Goal: Task Accomplishment & Management: Complete application form

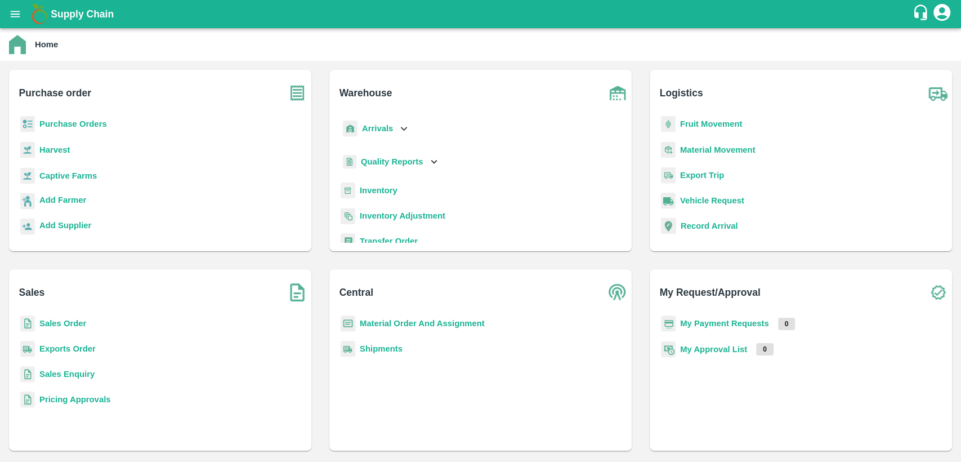
click at [79, 322] on b "Sales Order" at bounding box center [62, 323] width 47 height 9
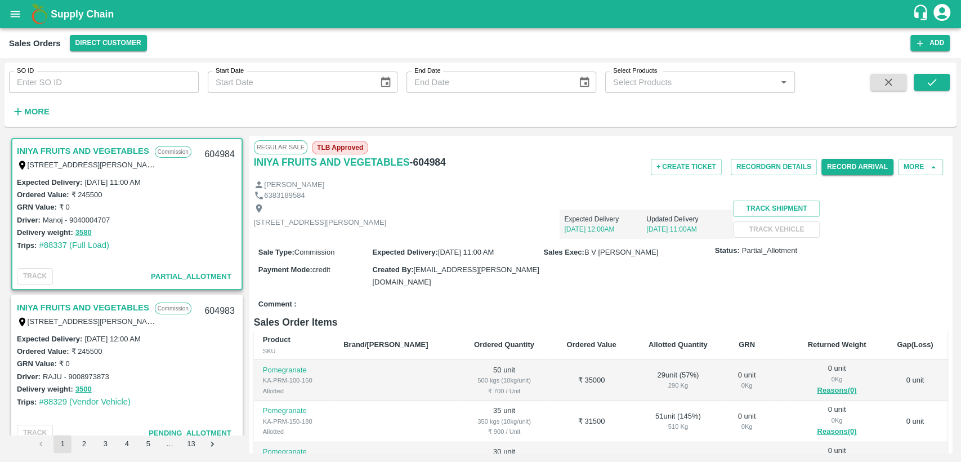
click at [60, 84] on input "SO ID" at bounding box center [104, 82] width 190 height 21
paste input "603857"
type input "603857"
click at [926, 86] on icon "submit" at bounding box center [932, 82] width 12 height 12
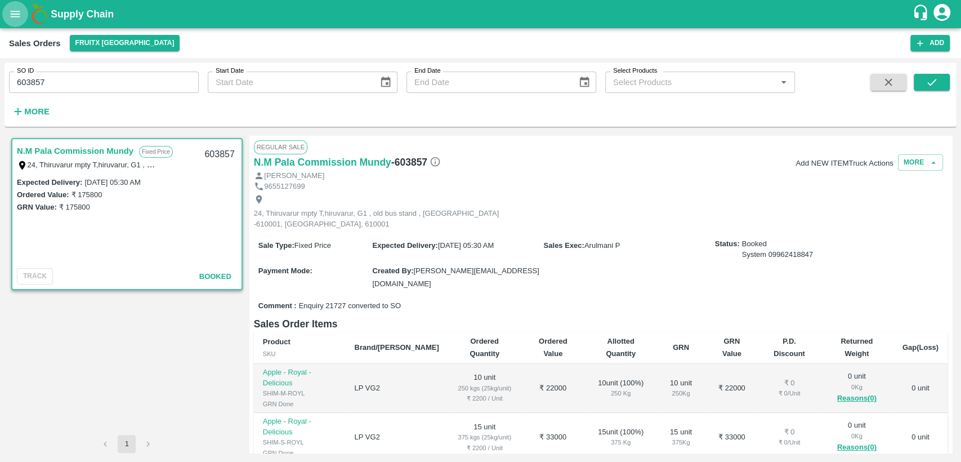
click at [19, 20] on button "open drawer" at bounding box center [15, 14] width 26 height 26
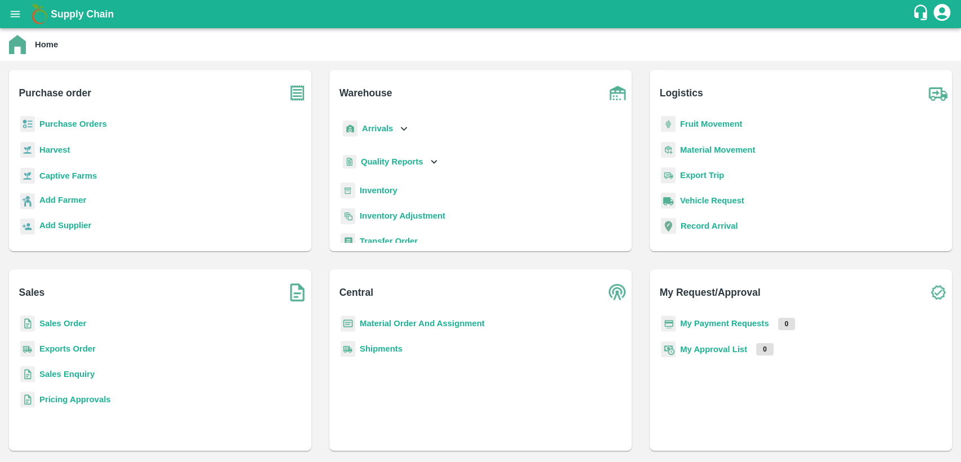
click at [396, 323] on b "Material Order And Assignment" at bounding box center [422, 323] width 125 height 9
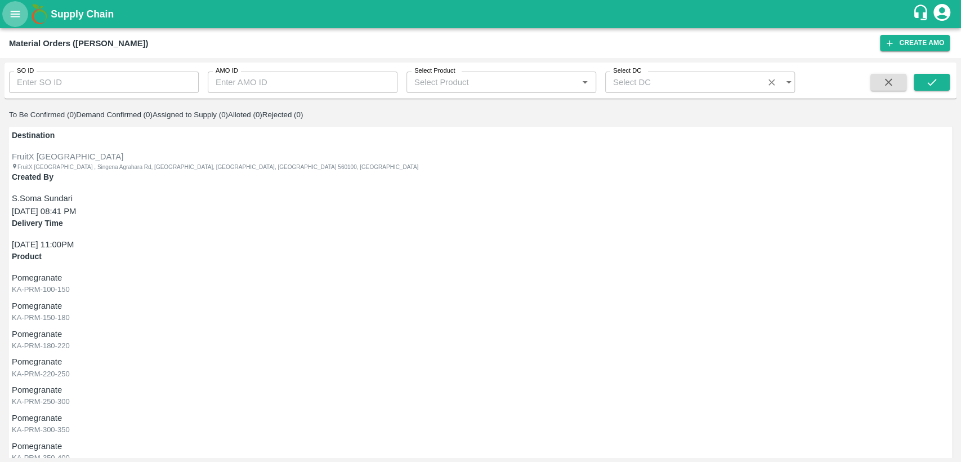
click at [19, 14] on icon "open drawer" at bounding box center [16, 14] width 10 height 6
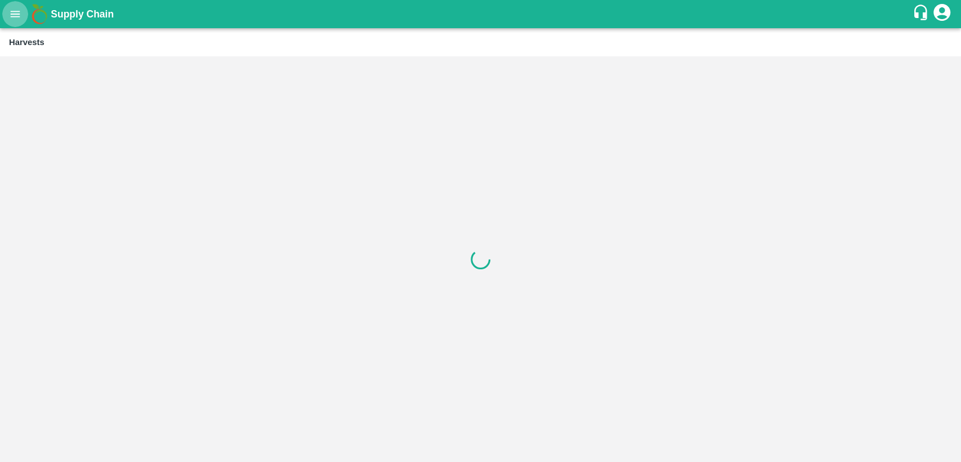
click at [13, 17] on icon "open drawer" at bounding box center [16, 14] width 10 height 6
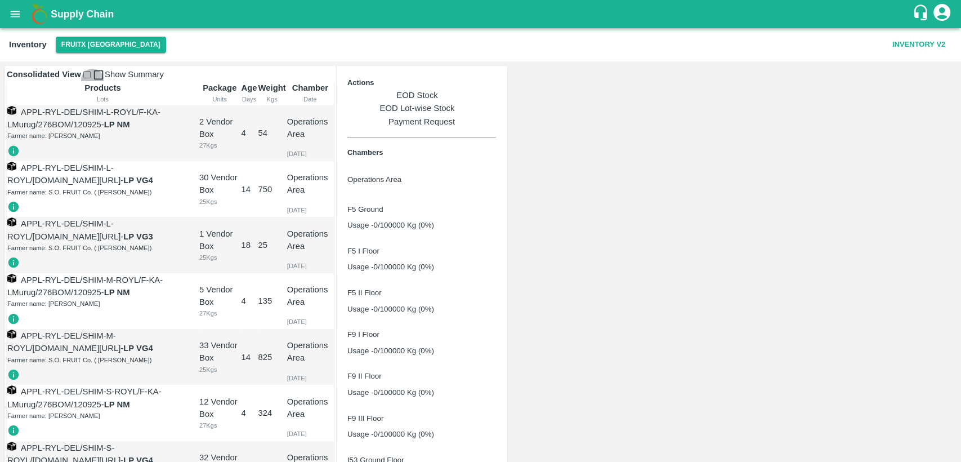
click at [90, 78] on input "checkbox" at bounding box center [86, 74] width 7 height 7
checkbox input "true"
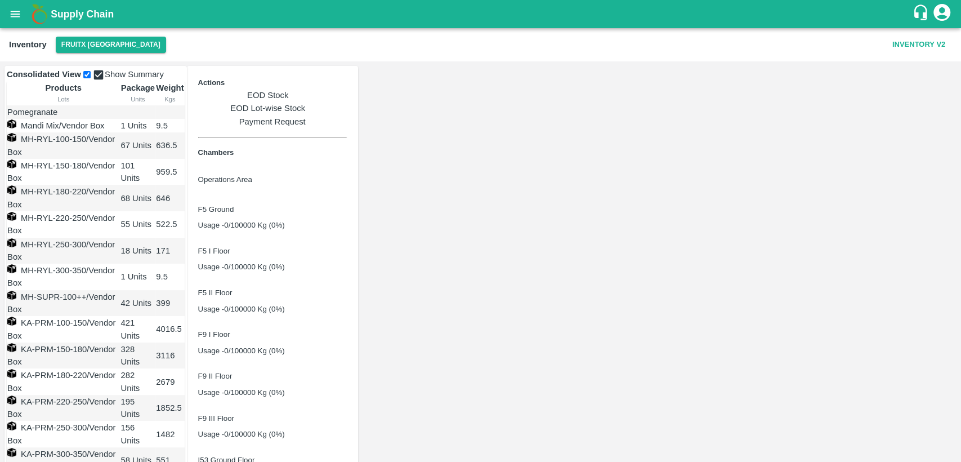
click at [347, 96] on link "EOD Stock" at bounding box center [272, 95] width 149 height 12
click at [347, 102] on link "EOD Lot-wise Stock" at bounding box center [272, 108] width 149 height 12
click at [10, 11] on icon "open drawer" at bounding box center [15, 14] width 12 height 12
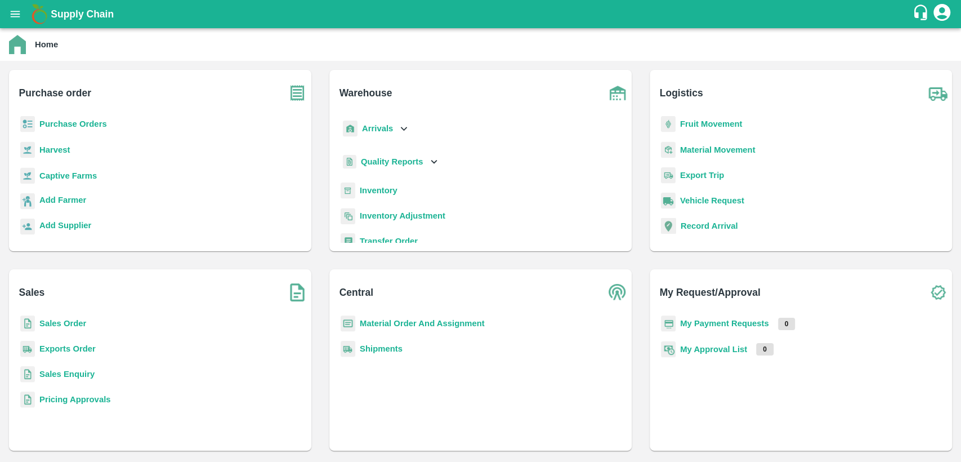
click at [60, 130] on p "Purchase Orders" at bounding box center [73, 124] width 68 height 12
click at [62, 124] on b "Purchase Orders" at bounding box center [73, 123] width 68 height 9
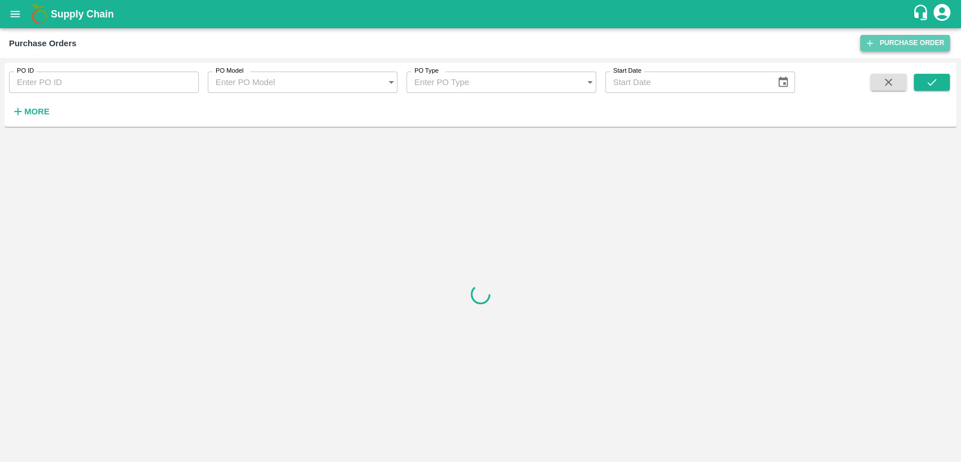
click at [903, 47] on link "Purchase Order" at bounding box center [905, 43] width 90 height 16
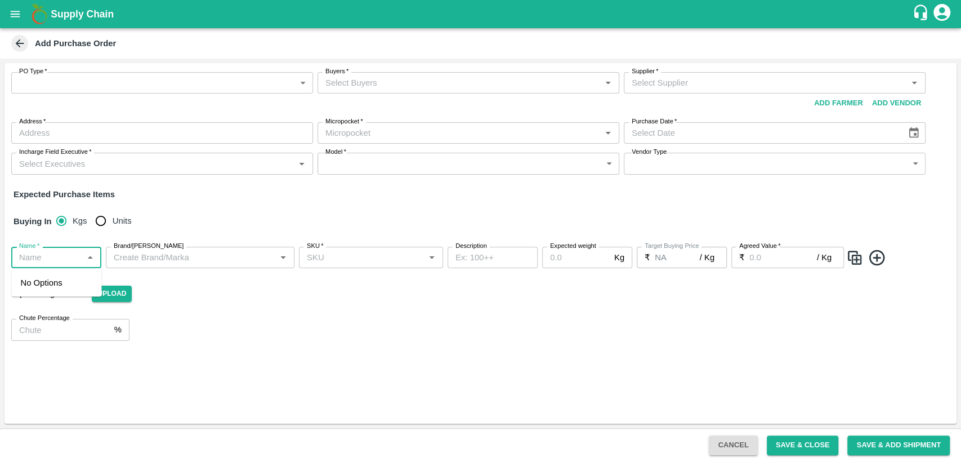
click at [64, 258] on input "Name   *" at bounding box center [47, 257] width 65 height 15
type input "apple flas"
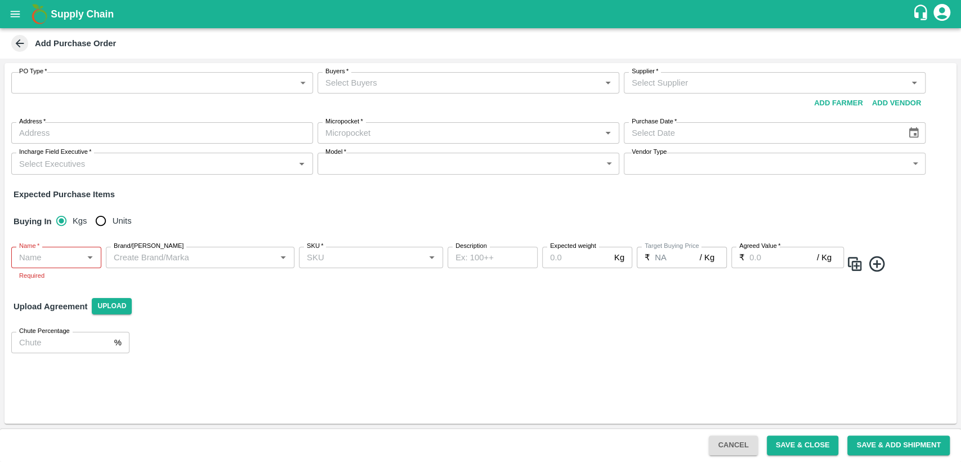
click at [21, 46] on icon at bounding box center [20, 43] width 12 height 12
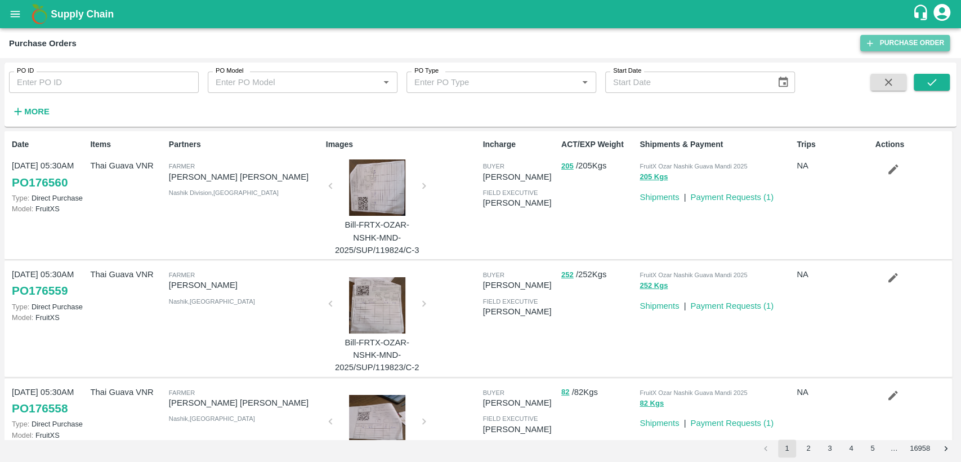
click at [884, 42] on link "Purchase Order" at bounding box center [905, 43] width 90 height 16
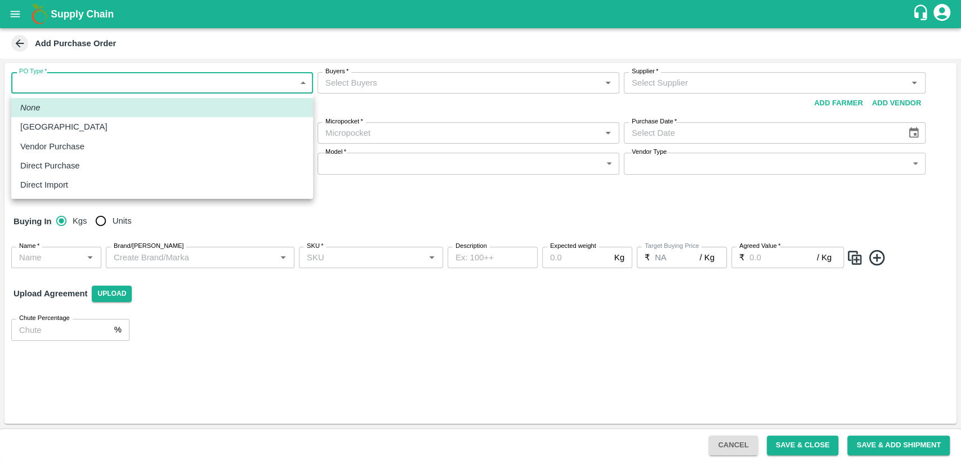
click at [295, 81] on body "Supply Chain Add Purchase Order PO Type   * ​ PO Type Buyers   * Buyers   * Sup…" at bounding box center [480, 231] width 961 height 462
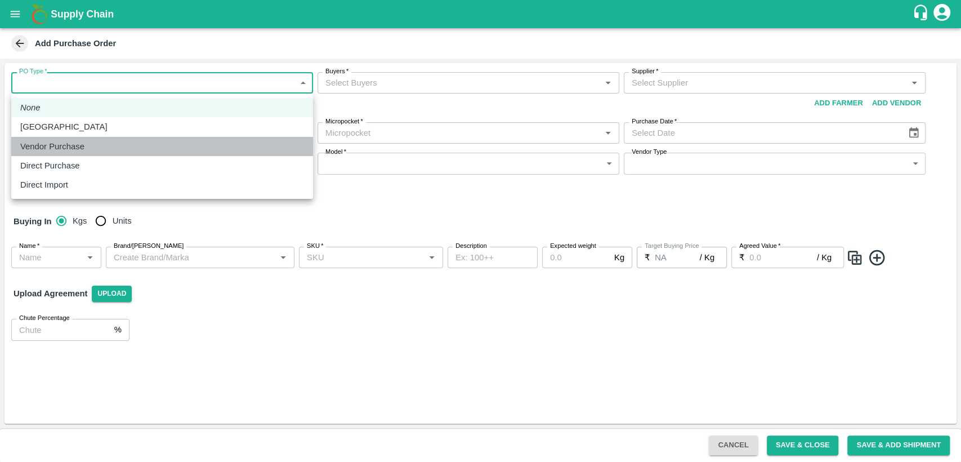
click at [241, 141] on div "Vendor Purchase" at bounding box center [162, 146] width 284 height 12
type input "2"
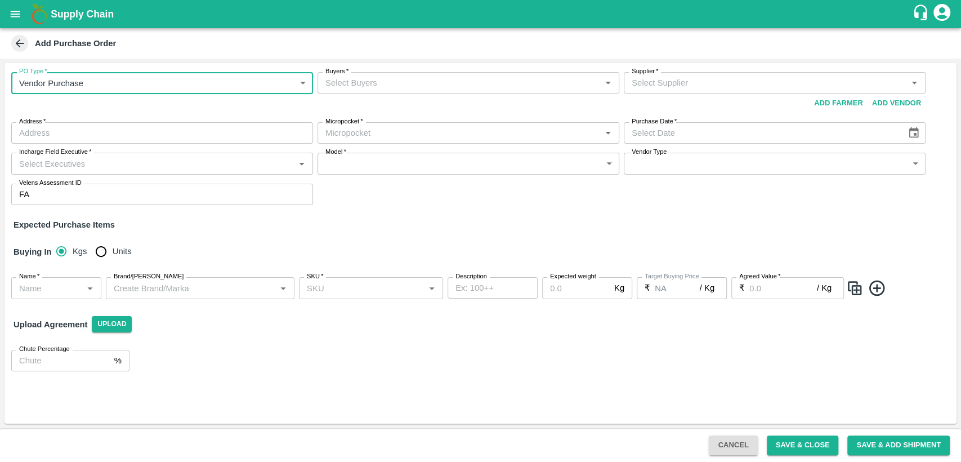
click at [384, 84] on input "Buyers   *" at bounding box center [459, 82] width 276 height 15
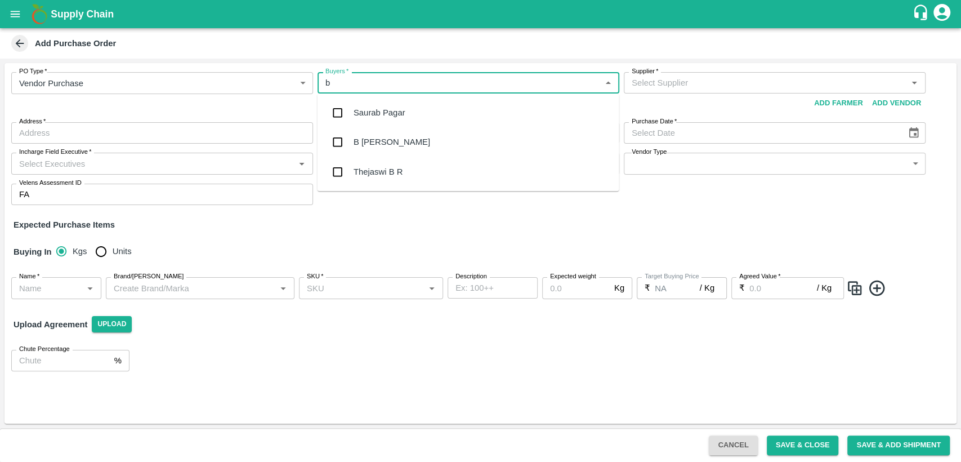
type input "b c"
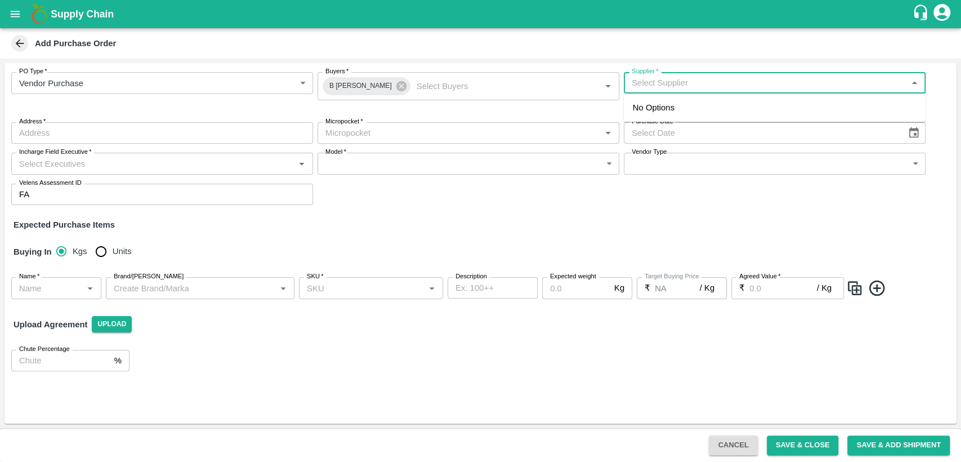
click at [655, 86] on input "Supplier   *" at bounding box center [765, 82] width 276 height 15
type input "sa"
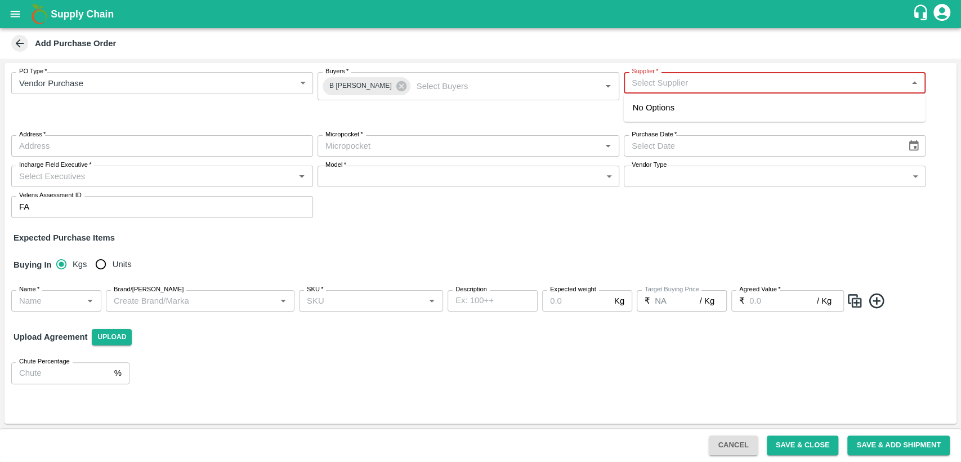
click at [646, 83] on input "Supplier   *" at bounding box center [765, 82] width 276 height 15
paste input "Swaanush fruit oasis pvt ltd"
type input "S"
click at [713, 114] on div "No Options" at bounding box center [775, 107] width 302 height 28
click at [696, 89] on input "Supplier   *" at bounding box center [765, 82] width 276 height 15
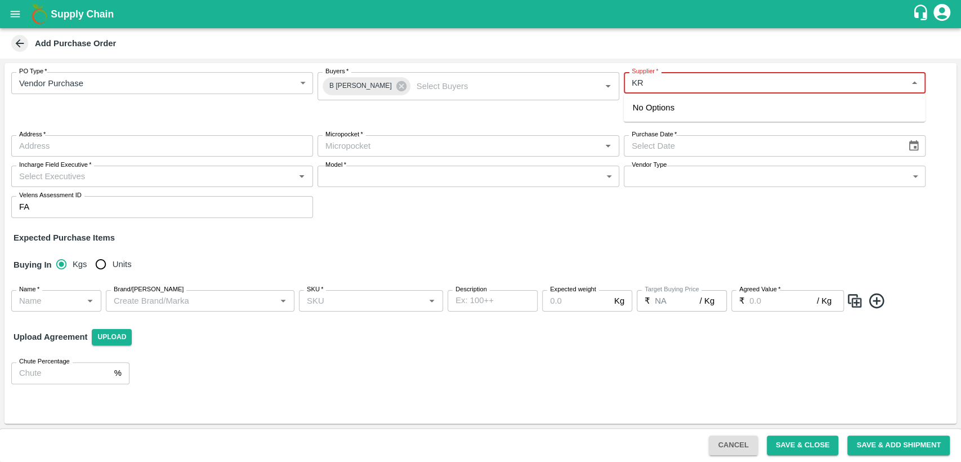
type input "K"
click at [568, 112] on div "Buyers   * B Chandra Sekhar Buyers   *" at bounding box center [469, 99] width 302 height 54
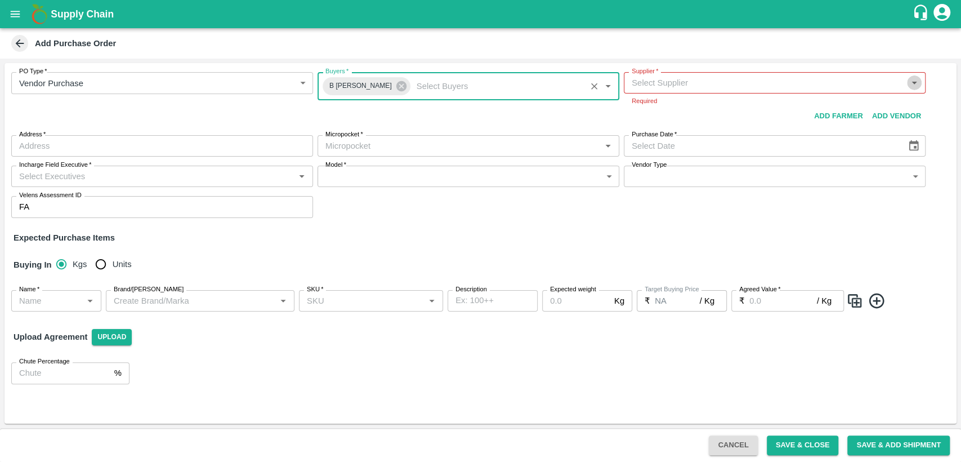
click at [913, 85] on icon "Open" at bounding box center [914, 83] width 12 height 12
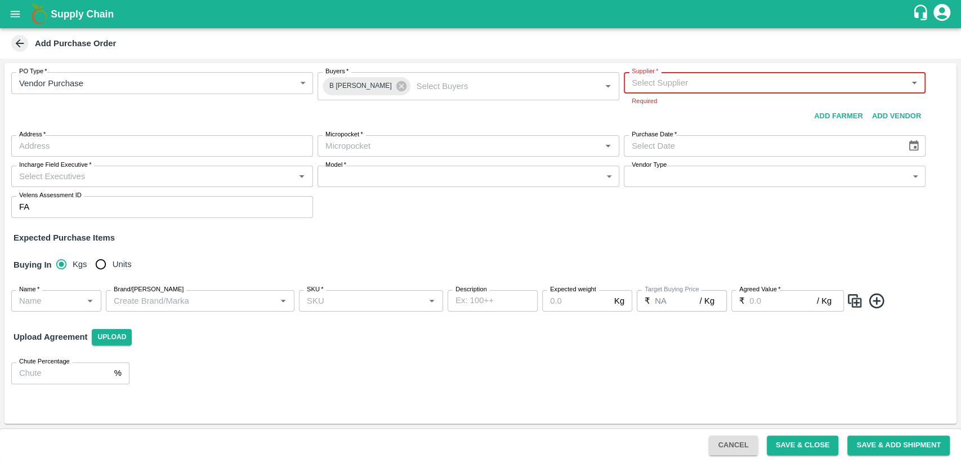
click at [798, 86] on input "Supplier   *" at bounding box center [765, 82] width 276 height 15
type input "k"
click at [688, 80] on input "Supplier   *" at bounding box center [765, 82] width 276 height 15
type input "w"
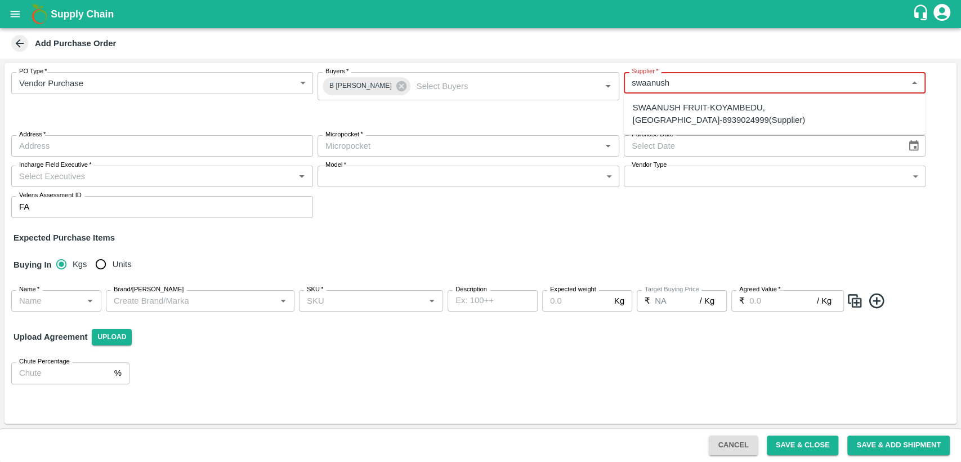
click at [718, 110] on div "SWAANUSH FRUIT-KOYAMBEDU, Chennai-8939024999(Supplier)" at bounding box center [775, 113] width 284 height 25
type input "SWAANUSH FRUIT-KOYAMBEDU, Chennai-8939024999(Supplier)"
type input "KOYAMBEDU, Chennai, CHENNAI, Tamil Nadu"
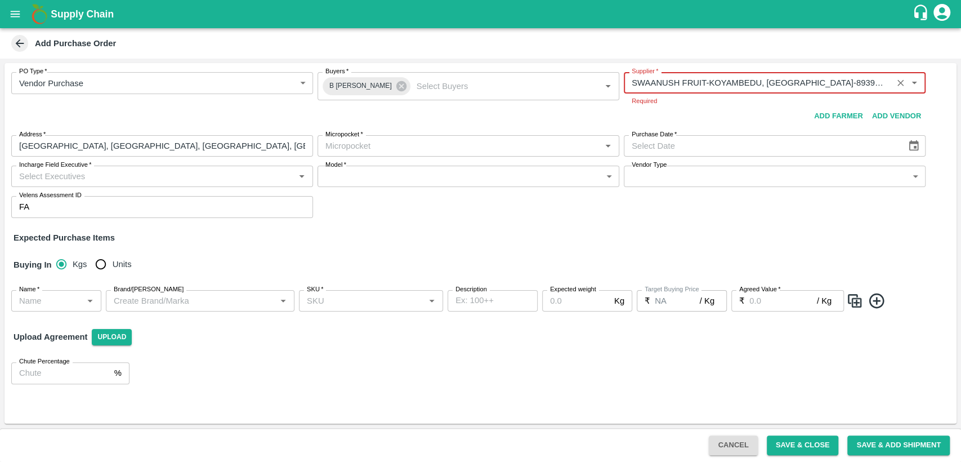
type input "SWAANUSH FRUIT-KOYAMBEDU, Chennai-8939024999(Supplier)"
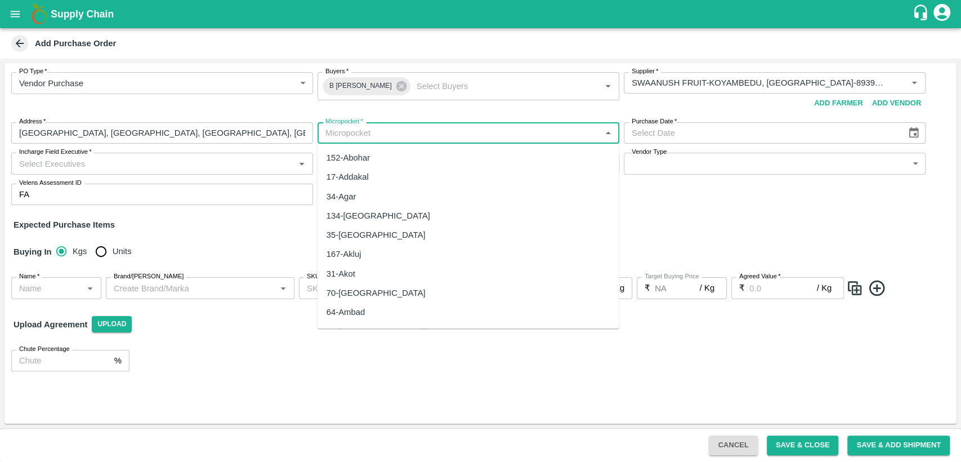
click at [523, 151] on body "Supply Chain Add Purchase Order PO Type   * Vendor Purchase 2 PO Type Buyers   …" at bounding box center [480, 231] width 961 height 462
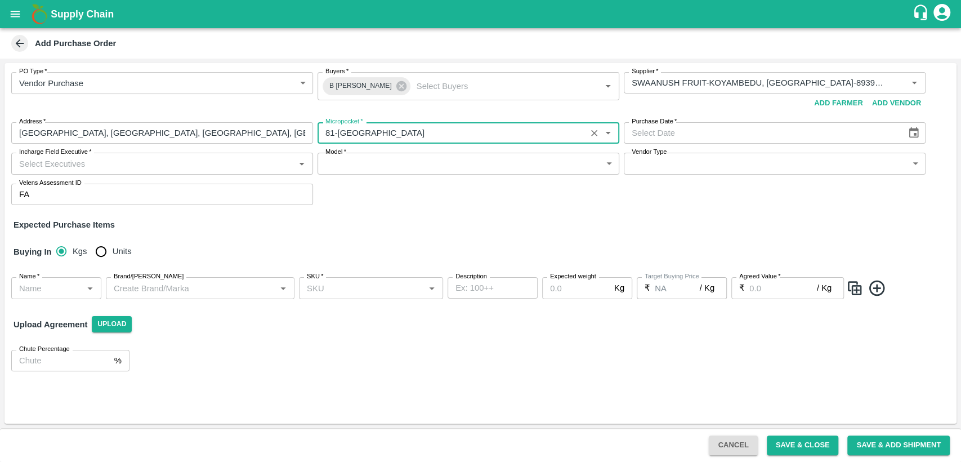
type input "81-Bangalore"
type input "DD/MM/YYYY"
click at [669, 130] on input "DD/MM/YYYY" at bounding box center [761, 132] width 275 height 21
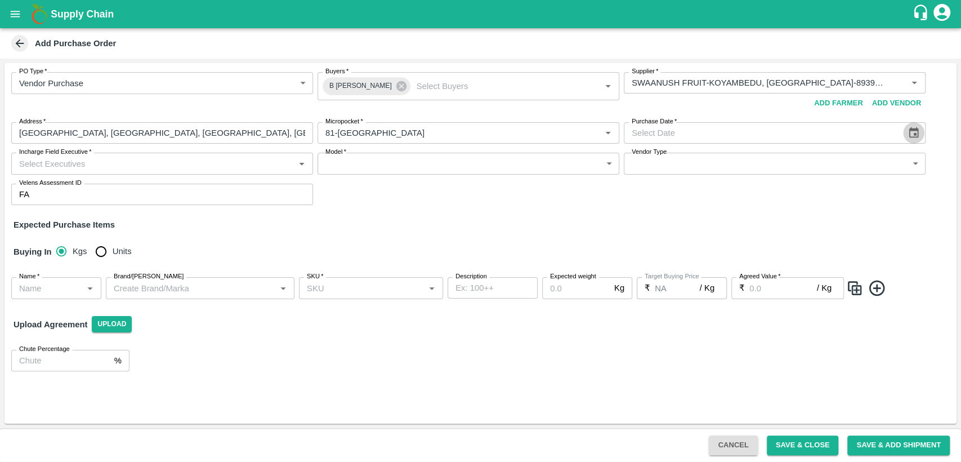
click at [910, 132] on icon "Choose date" at bounding box center [914, 133] width 12 height 12
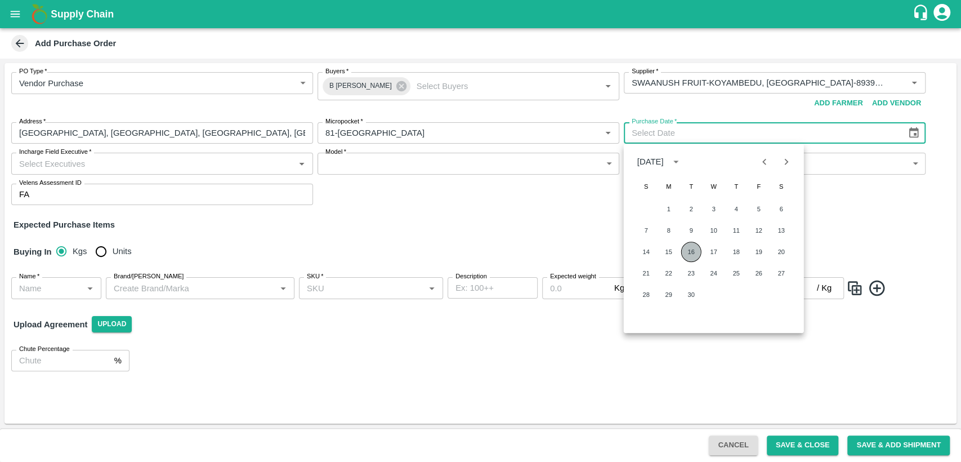
click at [689, 251] on button "16" at bounding box center [691, 252] width 20 height 20
type input "16/09/2025"
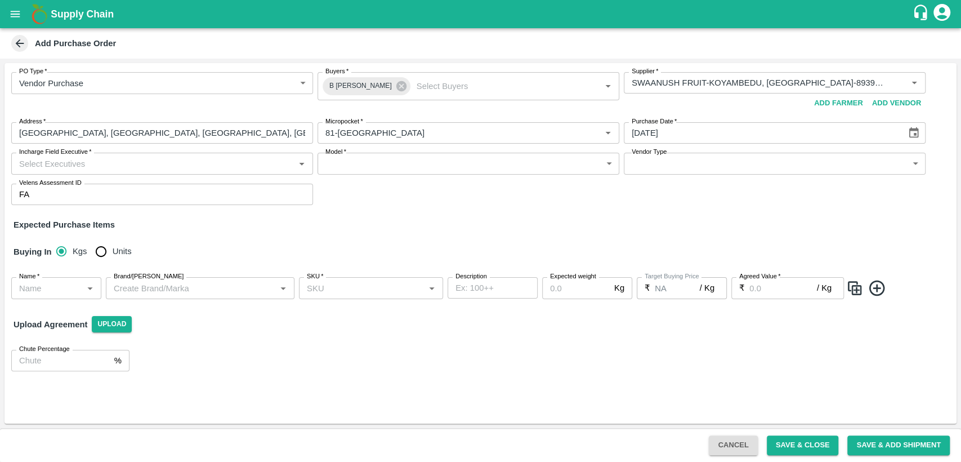
click at [285, 164] on input "Incharge Field Executive   *" at bounding box center [153, 163] width 276 height 15
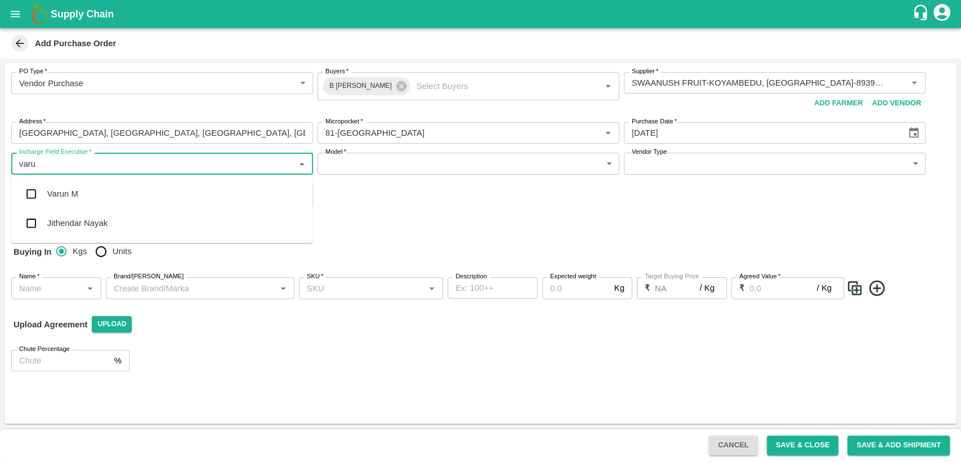
type input "varun"
click at [261, 186] on div "Varun M" at bounding box center [162, 193] width 302 height 29
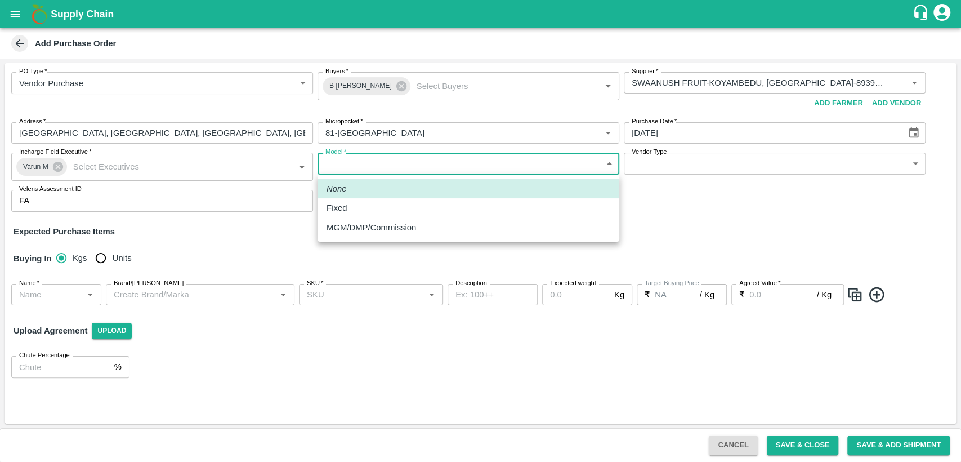
click at [397, 167] on body "Supply Chain Add Purchase Order PO Type   * Vendor Purchase 2 PO Type Buyers   …" at bounding box center [480, 231] width 961 height 462
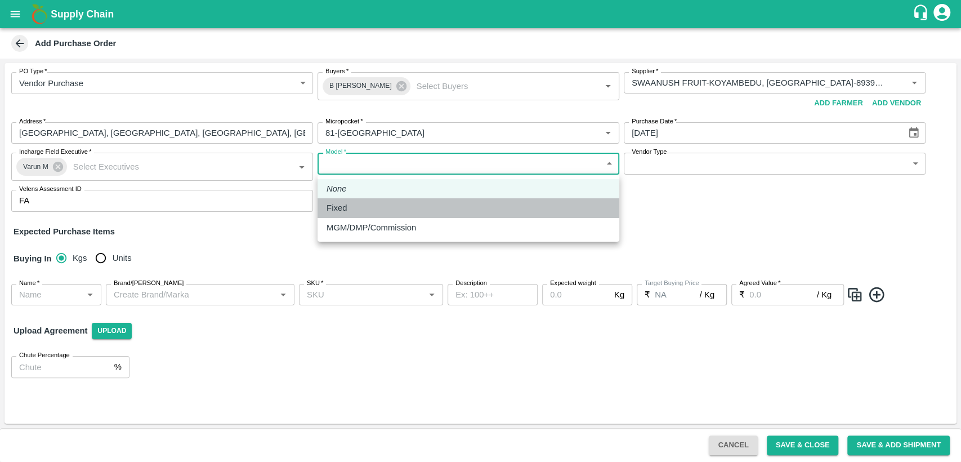
click at [381, 211] on div "Fixed" at bounding box center [469, 208] width 284 height 12
type input "Fixed"
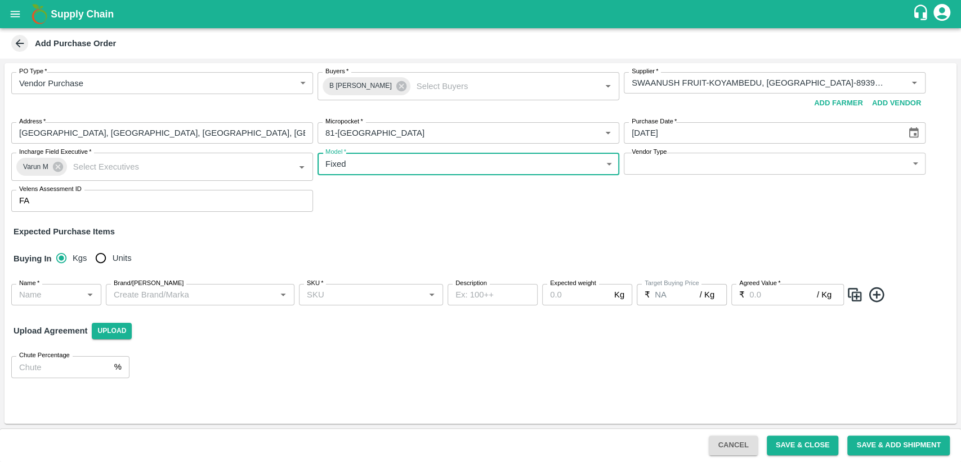
click at [63, 289] on input "Name   *" at bounding box center [47, 294] width 65 height 15
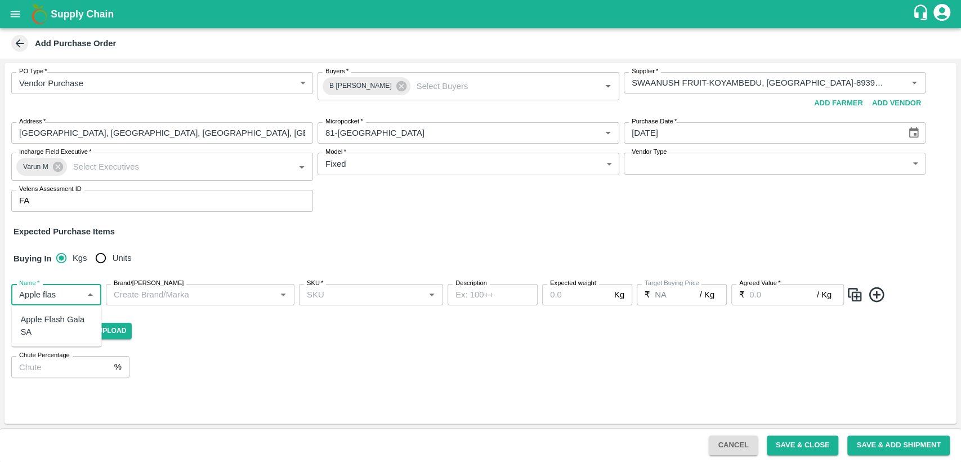
click at [50, 322] on div "Apple Flash Gala SA" at bounding box center [56, 325] width 72 height 25
type input "Apple Flash Gala SA"
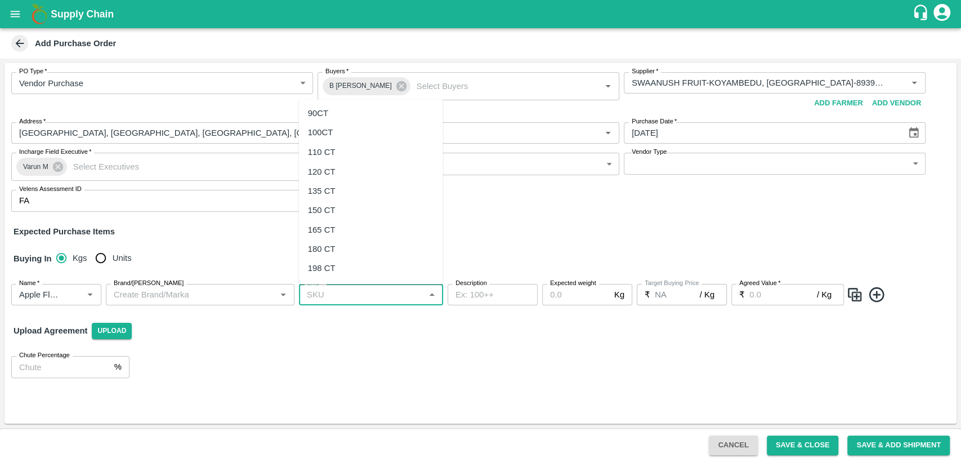
click at [355, 300] on input "SKU   *" at bounding box center [361, 294] width 119 height 15
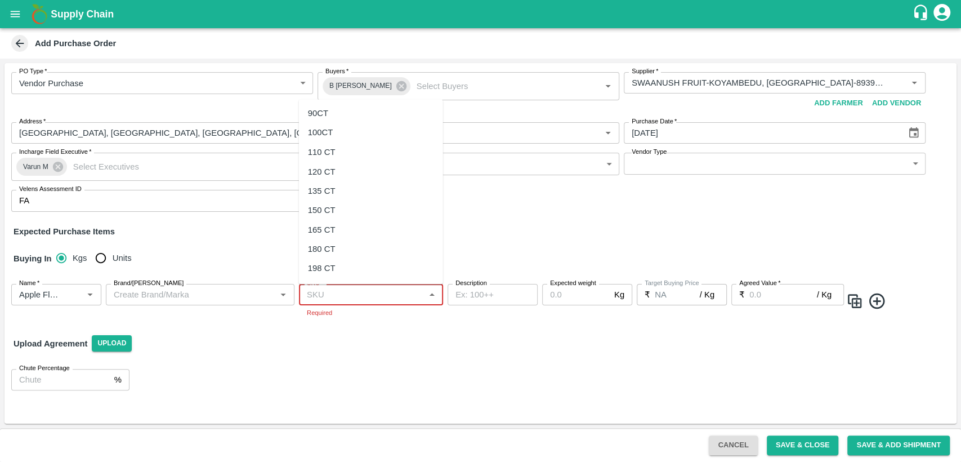
click at [332, 294] on input "SKU   *" at bounding box center [361, 294] width 119 height 15
click at [332, 319] on div "135 CT" at bounding box center [322, 319] width 28 height 12
type input "135 CT"
click at [573, 297] on input "Expected weight" at bounding box center [576, 294] width 68 height 21
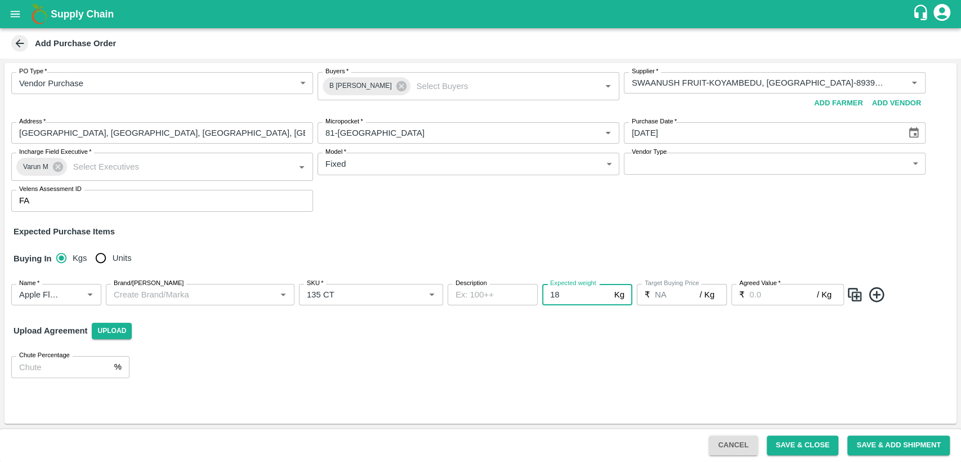
type input "18"
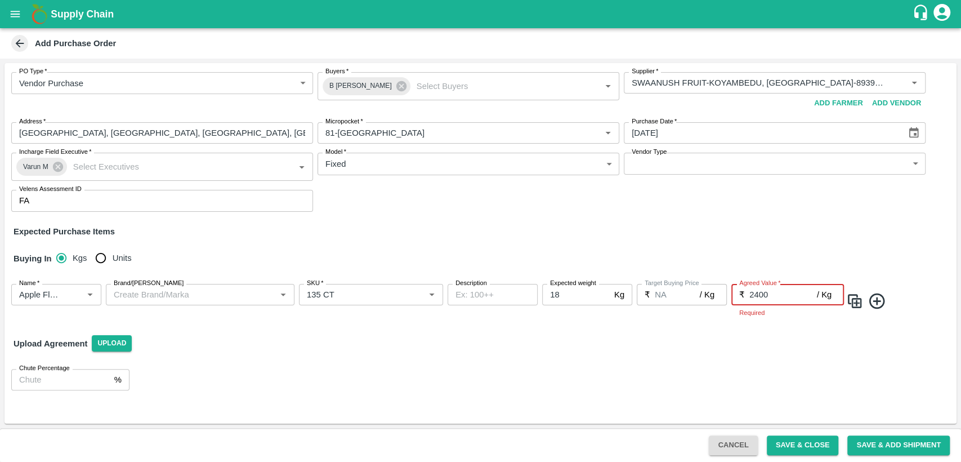
type input "2400"
click at [193, 298] on input "Brand/[PERSON_NAME]" at bounding box center [190, 294] width 163 height 15
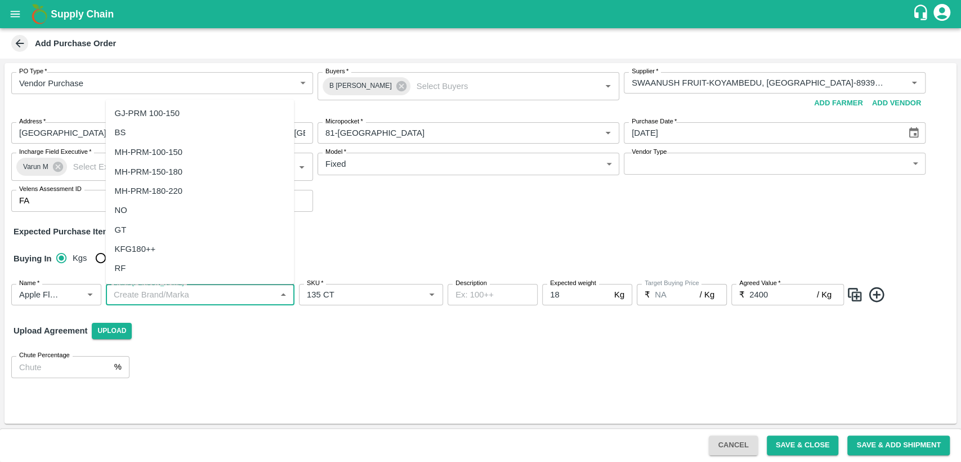
click at [438, 336] on div "Upload Agreement Upload" at bounding box center [481, 330] width 952 height 33
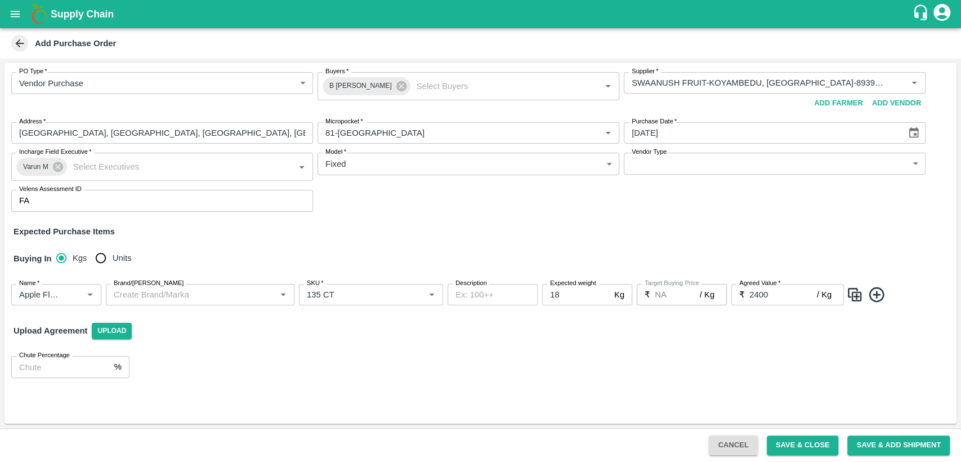
click at [101, 256] on input "Units" at bounding box center [101, 258] width 23 height 23
radio input "true"
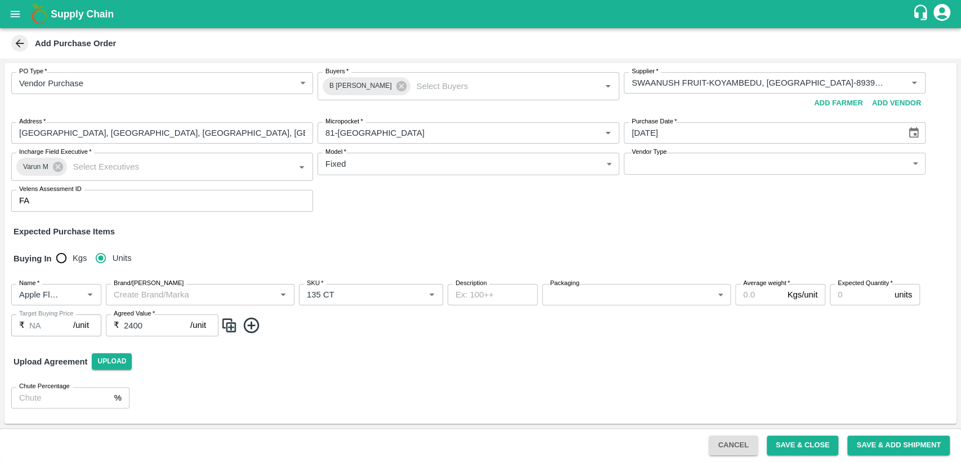
click at [599, 300] on body "Supply Chain Add Purchase Order PO Type   * Vendor Purchase 2 PO Type Buyers   …" at bounding box center [480, 231] width 961 height 462
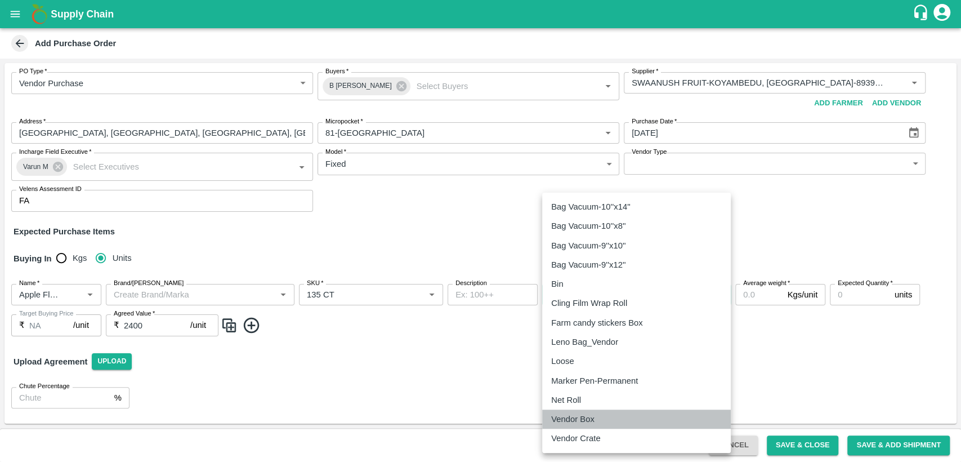
click at [573, 415] on p "Vendor Box" at bounding box center [572, 419] width 43 height 12
type input "276"
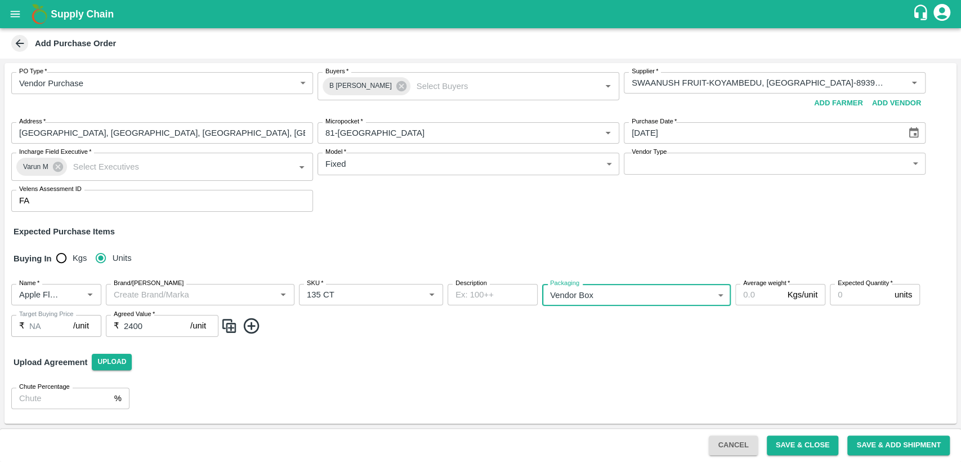
click at [858, 296] on input "Expected Quantity   *" at bounding box center [860, 294] width 60 height 21
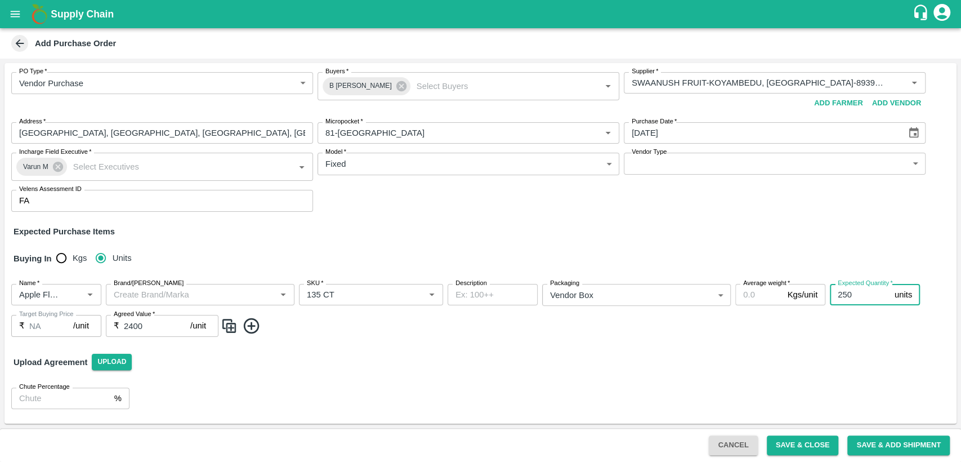
type input "250"
click at [231, 326] on img at bounding box center [229, 325] width 17 height 19
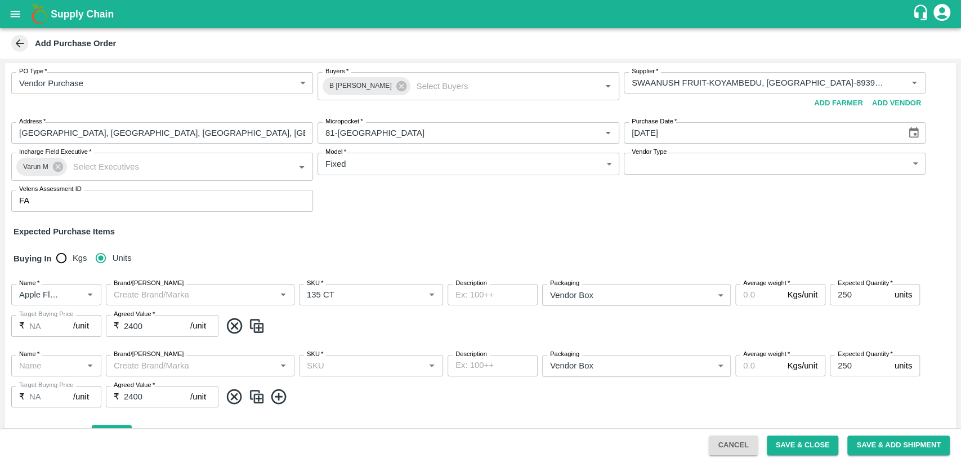
type input "Apple Flash Gala SA"
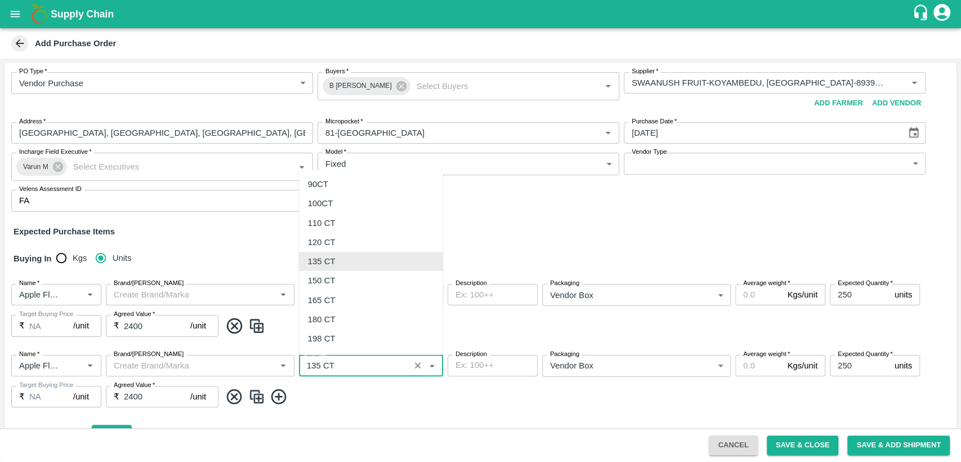
click at [344, 366] on input "SKU   *" at bounding box center [354, 365] width 104 height 15
click at [324, 285] on div "150 CT" at bounding box center [322, 280] width 28 height 12
type input "150 CT"
drag, startPoint x: 131, startPoint y: 396, endPoint x: 139, endPoint y: 409, distance: 14.7
click at [131, 396] on input "2400" at bounding box center [157, 396] width 66 height 21
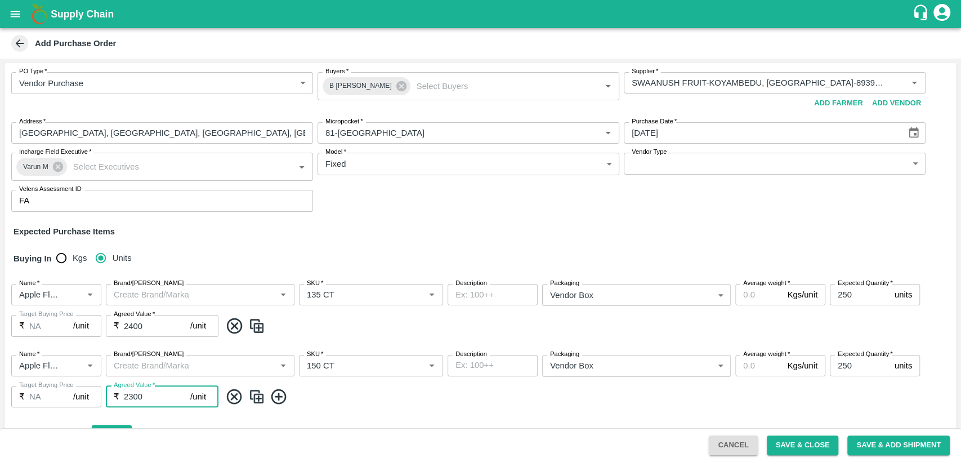
type input "2300"
click at [260, 396] on img at bounding box center [256, 396] width 17 height 19
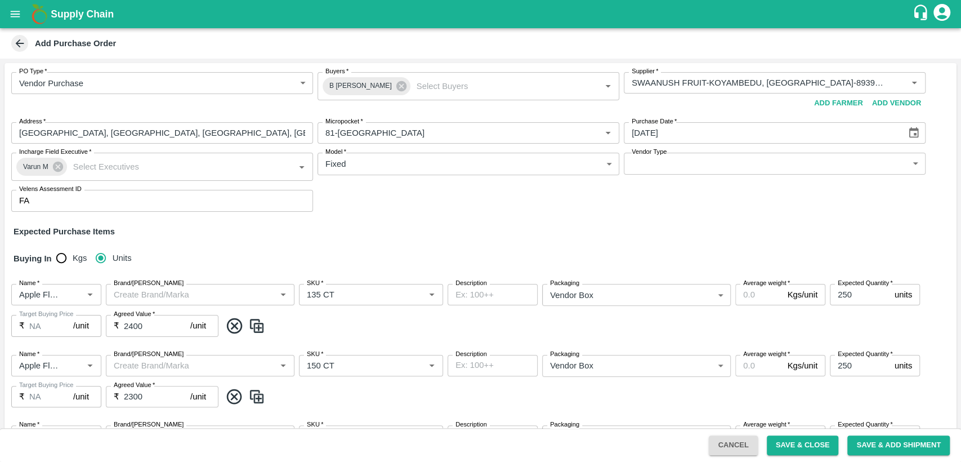
click at [400, 388] on span at bounding box center [586, 396] width 731 height 19
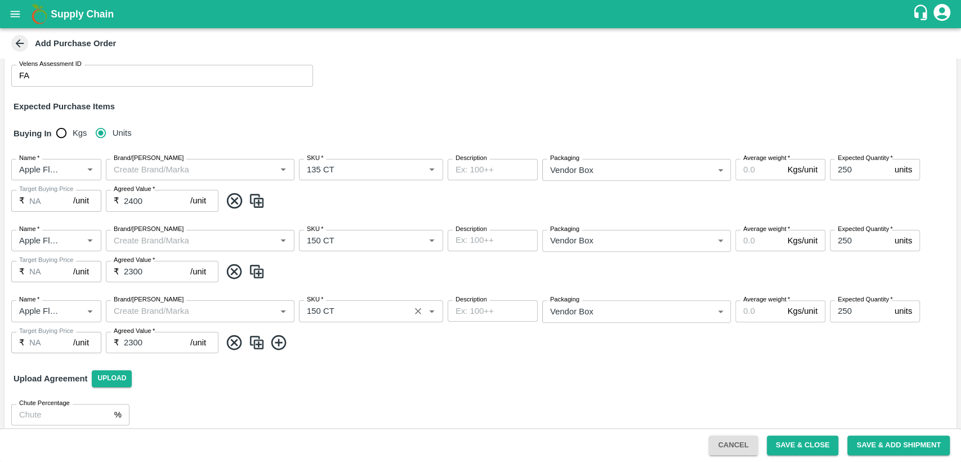
click at [334, 312] on input "SKU   *" at bounding box center [354, 310] width 104 height 15
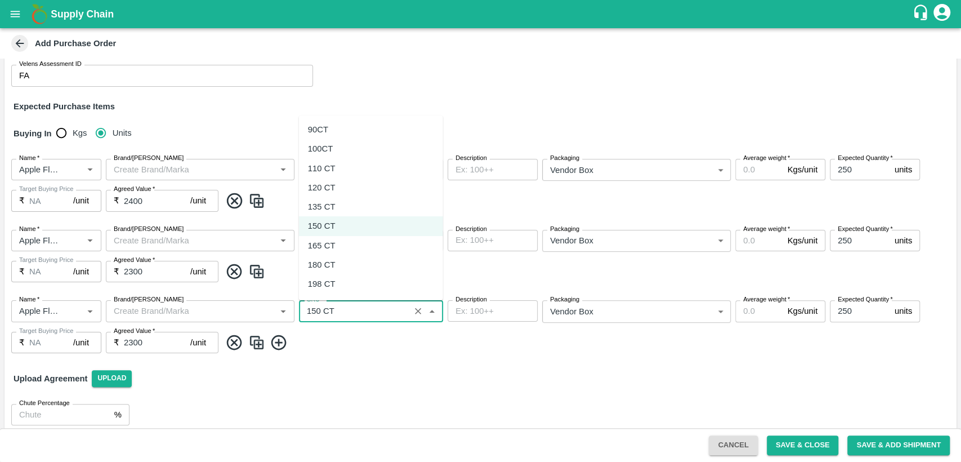
click at [325, 266] on div "180 CT" at bounding box center [322, 264] width 28 height 12
type input "180 CT"
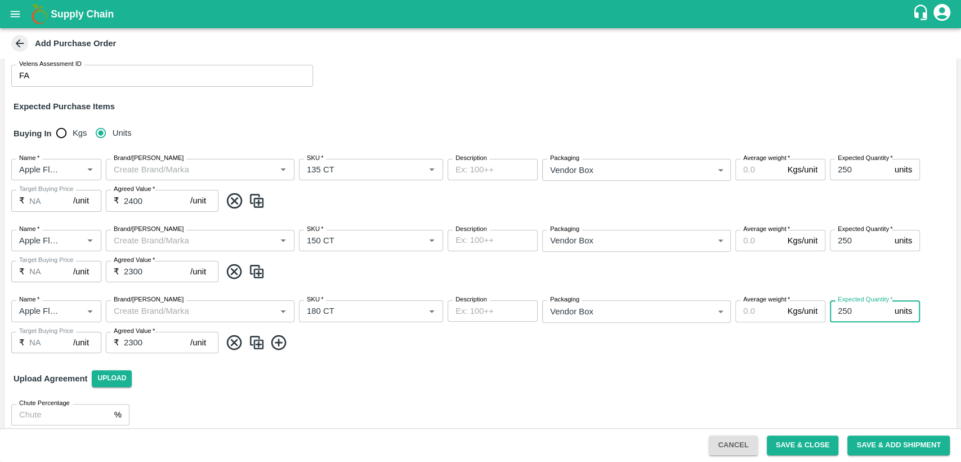
drag, startPoint x: 856, startPoint y: 313, endPoint x: 833, endPoint y: 314, distance: 22.6
click at [833, 314] on input "250" at bounding box center [860, 310] width 60 height 21
type input "200"
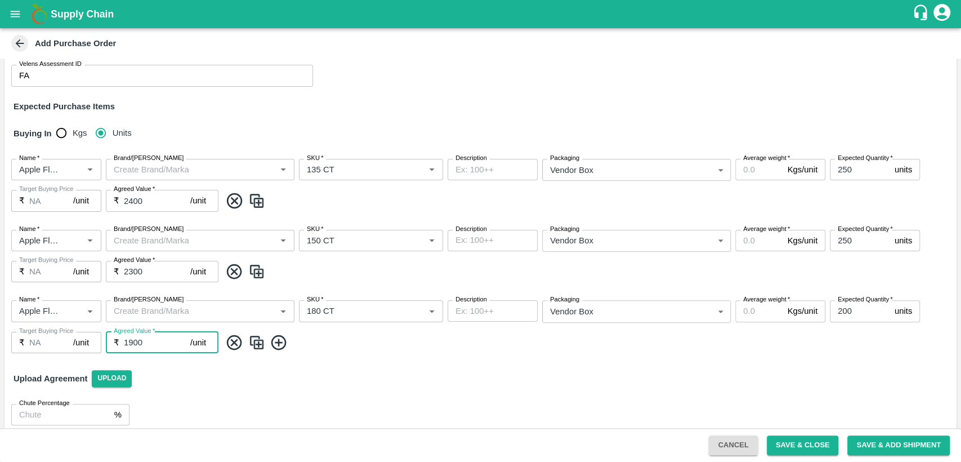
type input "1900"
click at [372, 337] on span at bounding box center [586, 342] width 731 height 19
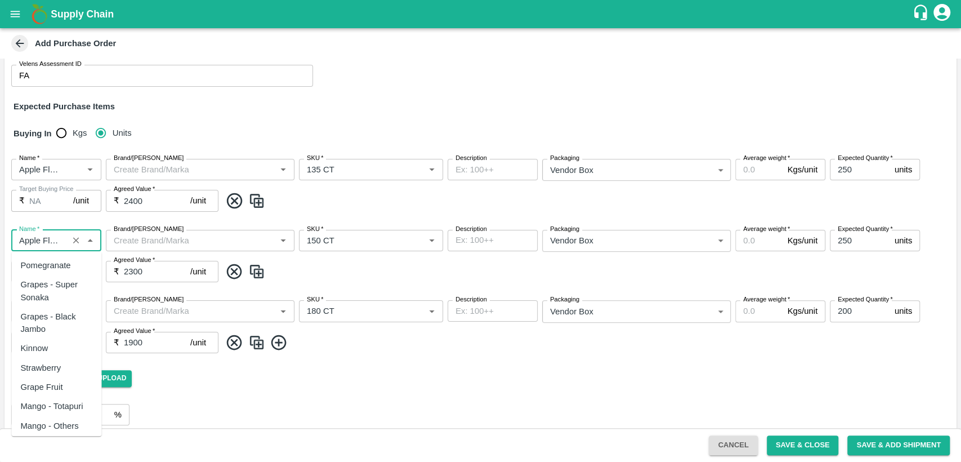
click at [54, 241] on input "Name   *" at bounding box center [40, 240] width 50 height 15
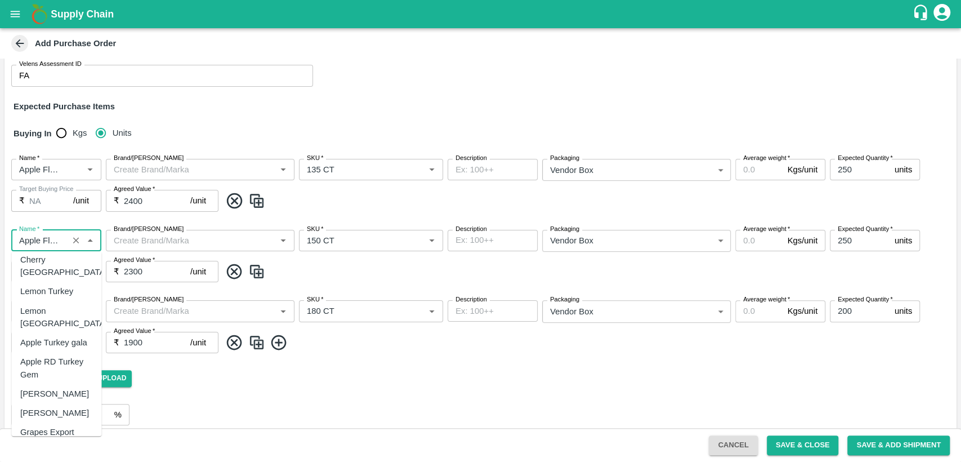
click at [378, 380] on div "Upload Agreement Upload" at bounding box center [481, 378] width 952 height 33
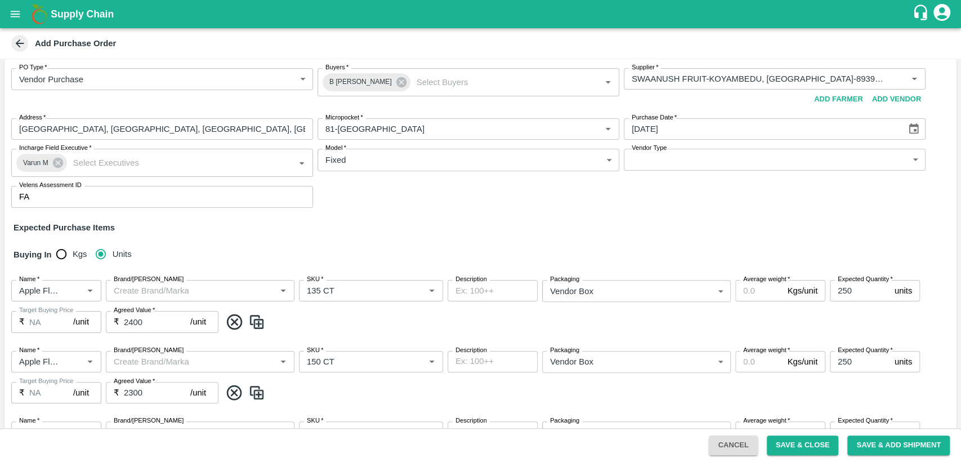
scroll to position [63, 0]
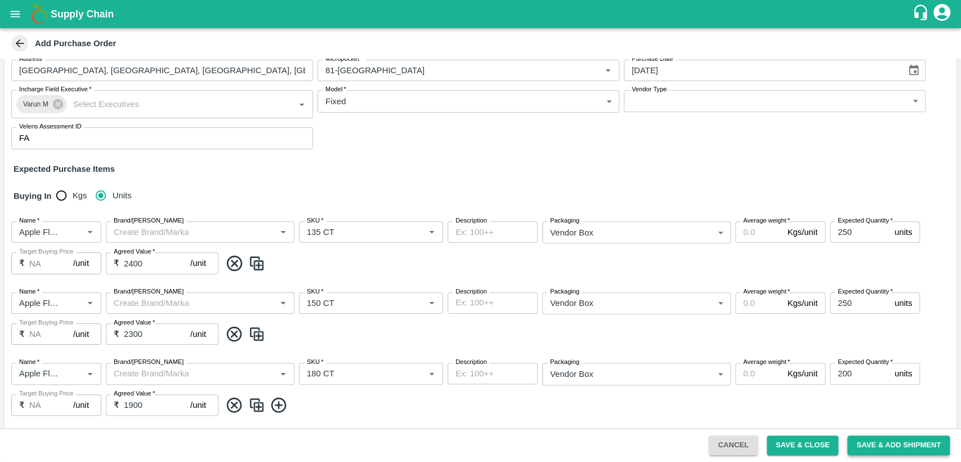
click at [879, 444] on button "Save & Add Shipment" at bounding box center [898, 445] width 102 height 20
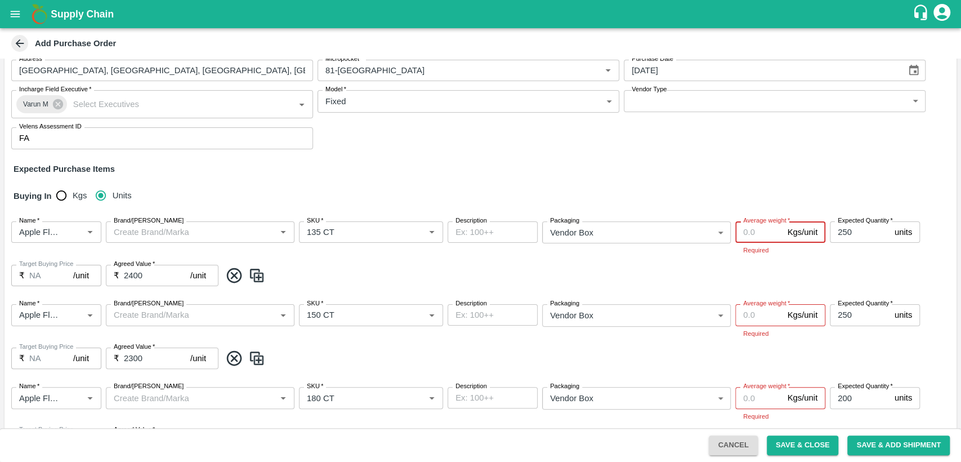
click at [749, 235] on input "Average weight   *" at bounding box center [758, 231] width 47 height 21
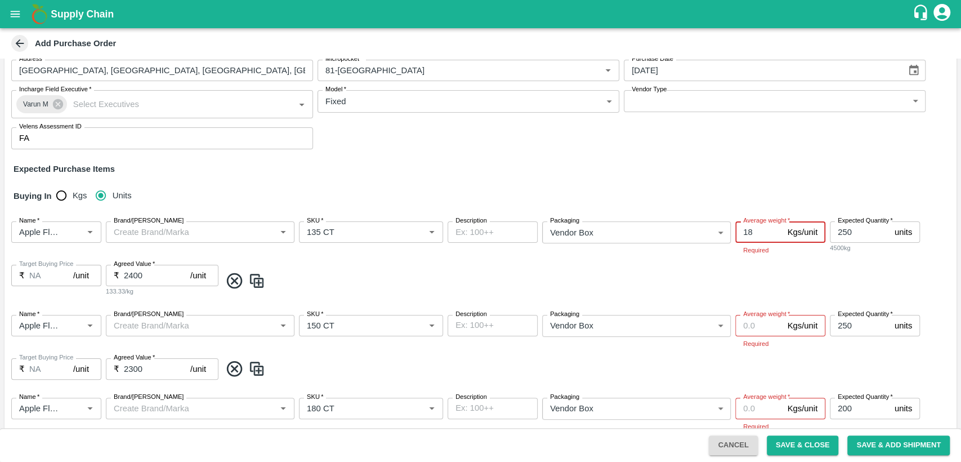
type input "18"
click at [748, 327] on input "Average weight   *" at bounding box center [758, 325] width 47 height 21
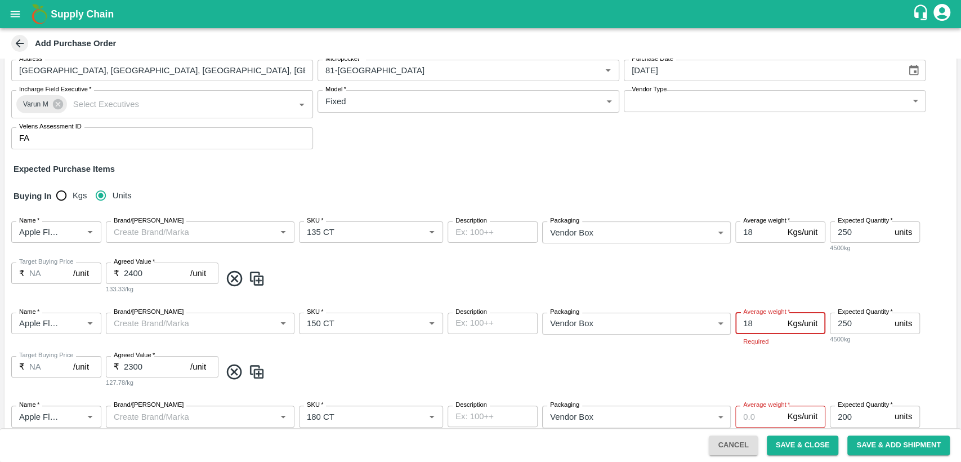
type input "18"
click at [745, 417] on input "Average weight   *" at bounding box center [758, 415] width 47 height 21
type input "8"
type input "18"
click at [781, 351] on div "Name   * Name   * Brand/Marka Brand/Marka SKU   * SKU   * Description x Descrip…" at bounding box center [481, 348] width 952 height 91
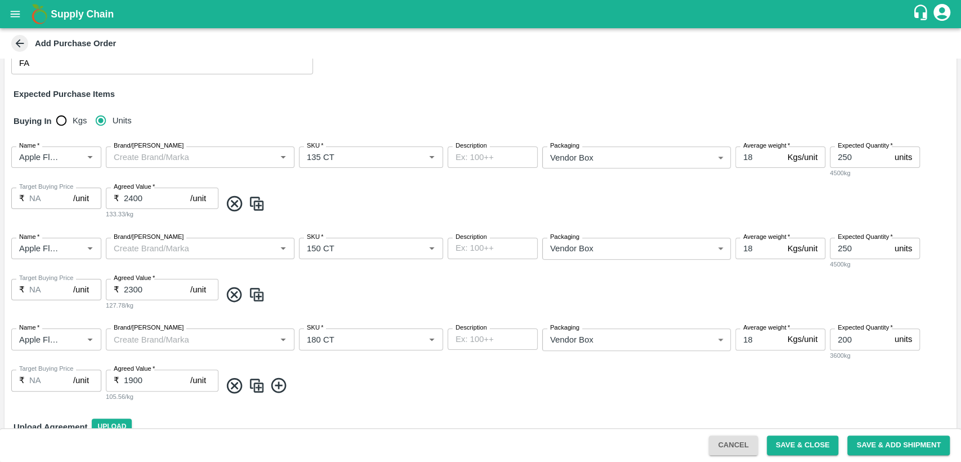
scroll to position [188, 0]
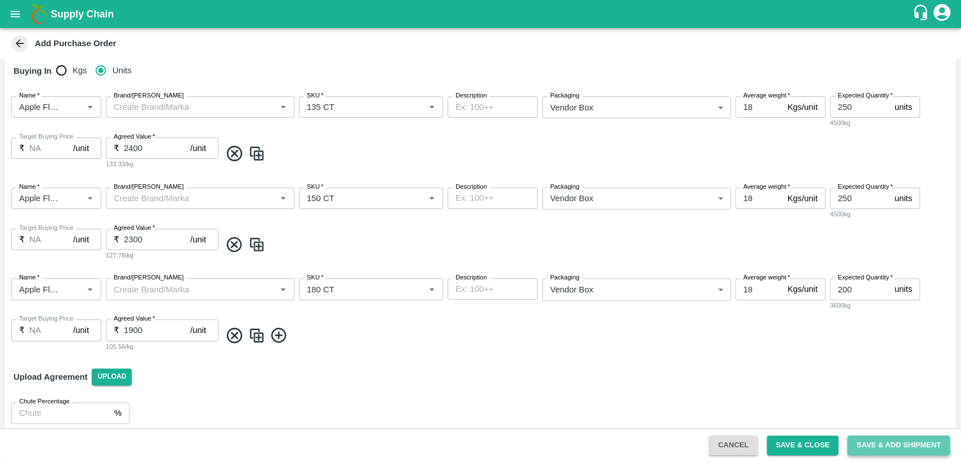
click at [896, 443] on button "Save & Add Shipment" at bounding box center [898, 445] width 102 height 20
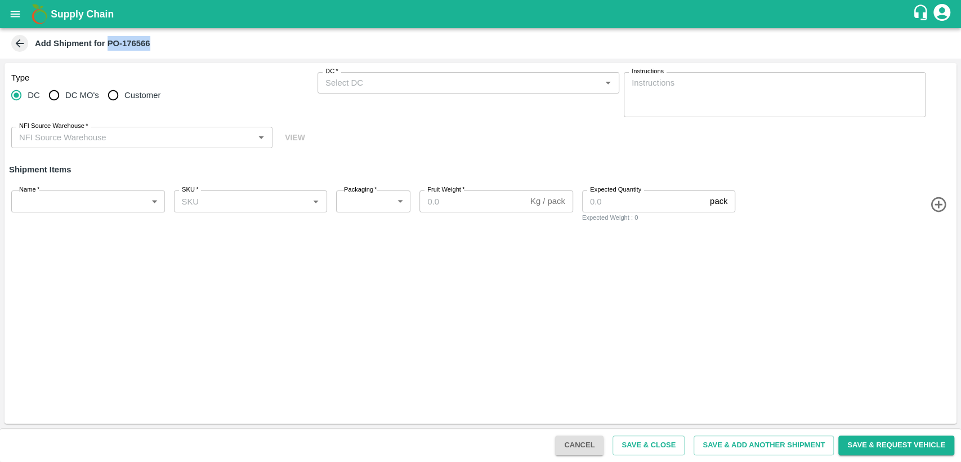
drag, startPoint x: 106, startPoint y: 42, endPoint x: 167, endPoint y: 46, distance: 60.4
click at [167, 46] on div "Add Shipment for PO-176566" at bounding box center [479, 43] width 941 height 17
copy b "PO-176566"
click at [19, 11] on icon "open drawer" at bounding box center [16, 14] width 10 height 6
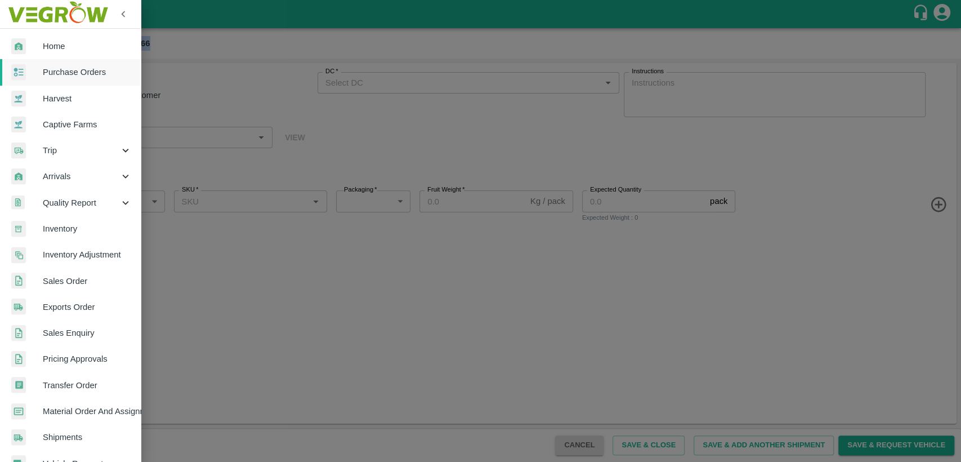
click at [53, 43] on span "Home" at bounding box center [87, 46] width 89 height 12
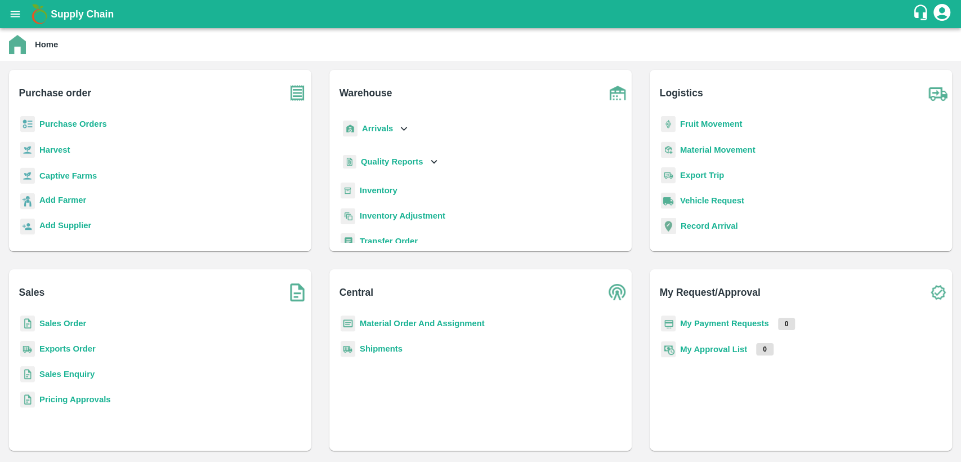
click at [70, 123] on b "Purchase Orders" at bounding box center [73, 123] width 68 height 9
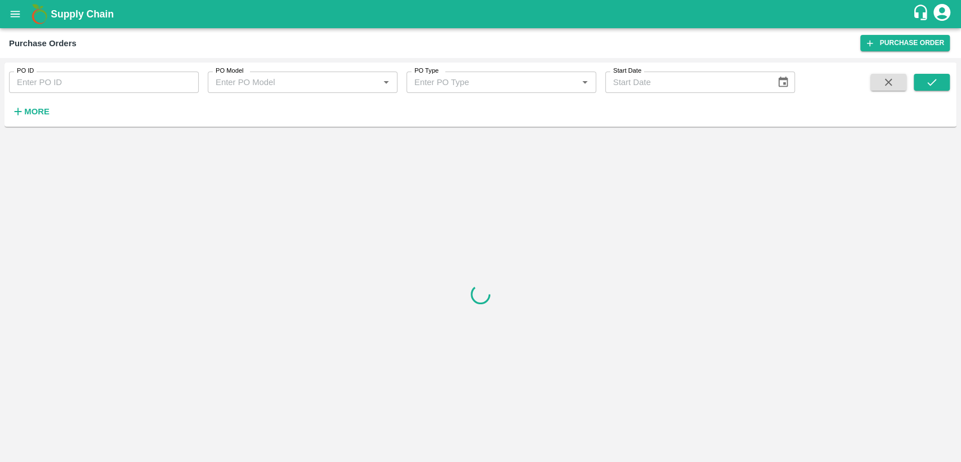
click at [35, 75] on input "PO ID" at bounding box center [104, 82] width 190 height 21
paste input "PO-176566"
click at [932, 82] on icon "submit" at bounding box center [931, 82] width 9 height 7
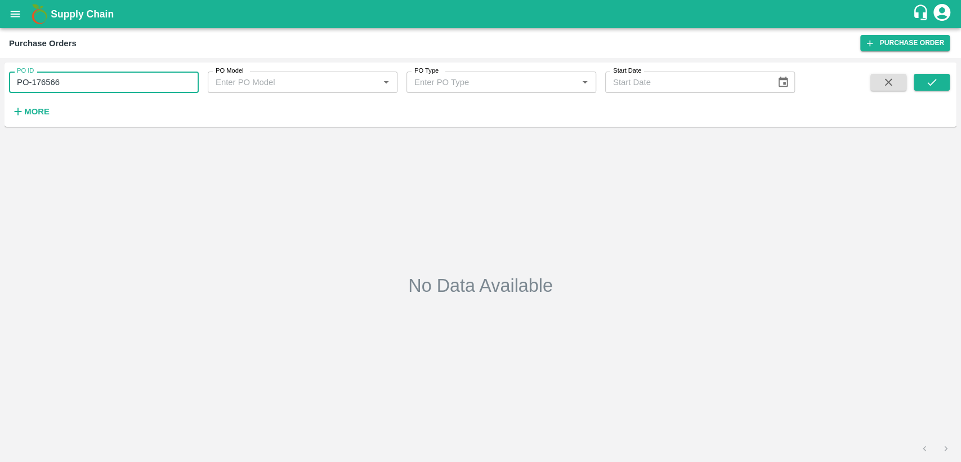
drag, startPoint x: 31, startPoint y: 84, endPoint x: 11, endPoint y: 83, distance: 19.7
click at [11, 83] on input "PO-176566" at bounding box center [104, 82] width 190 height 21
type input "176566"
click at [926, 87] on icon "submit" at bounding box center [932, 82] width 12 height 12
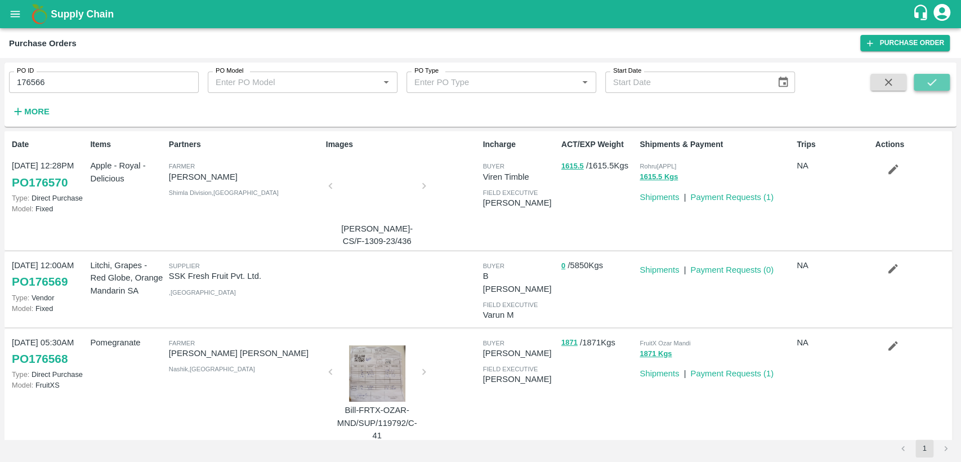
click at [935, 81] on icon "submit" at bounding box center [932, 82] width 12 height 12
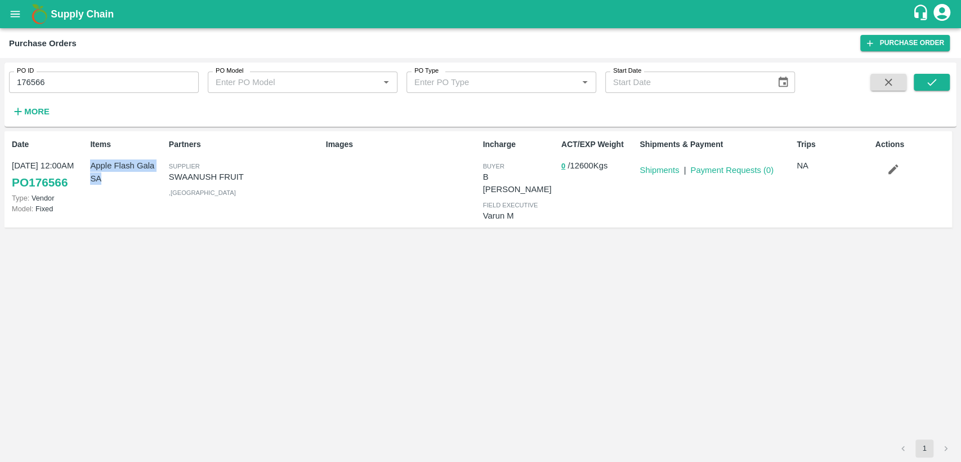
drag, startPoint x: 88, startPoint y: 163, endPoint x: 111, endPoint y: 181, distance: 29.3
click at [111, 181] on div "Items Apple Flash Gala SA" at bounding box center [125, 179] width 78 height 90
copy p "Apple Flash Gala SA"
click at [20, 19] on icon "open drawer" at bounding box center [15, 14] width 12 height 12
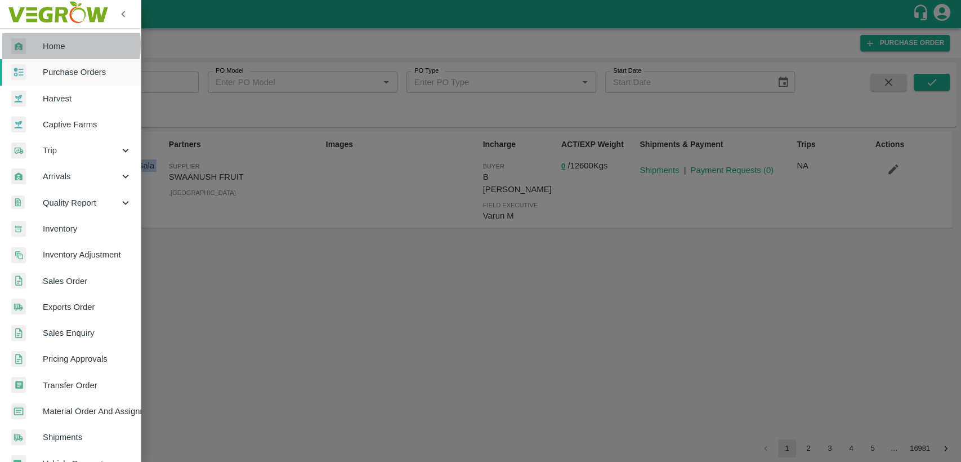
click at [45, 44] on span "Home" at bounding box center [87, 46] width 89 height 12
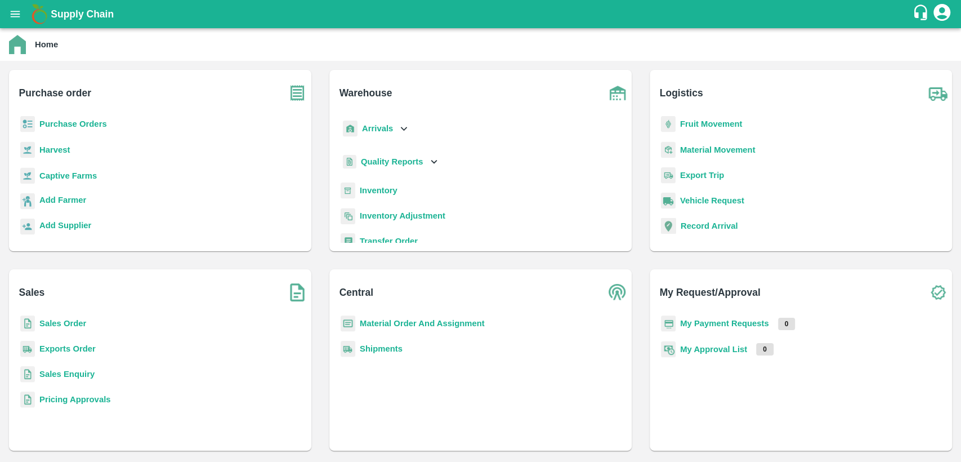
click at [67, 322] on b "Sales Order" at bounding box center [62, 323] width 47 height 9
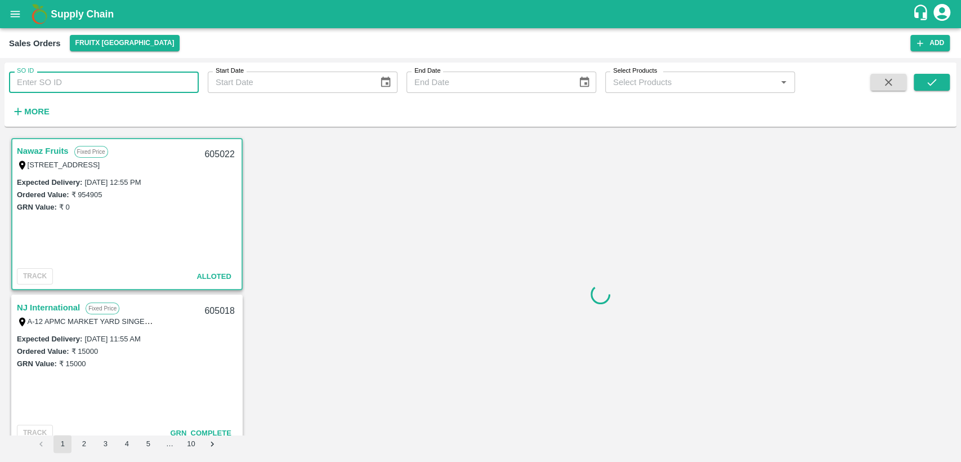
click at [92, 90] on input "SO ID" at bounding box center [104, 82] width 190 height 21
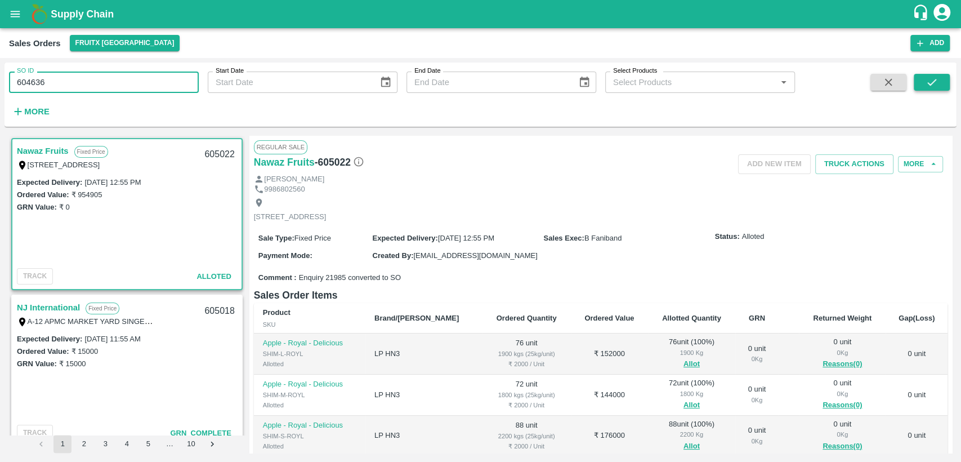
type input "604636"
click at [926, 86] on icon "submit" at bounding box center [932, 82] width 12 height 12
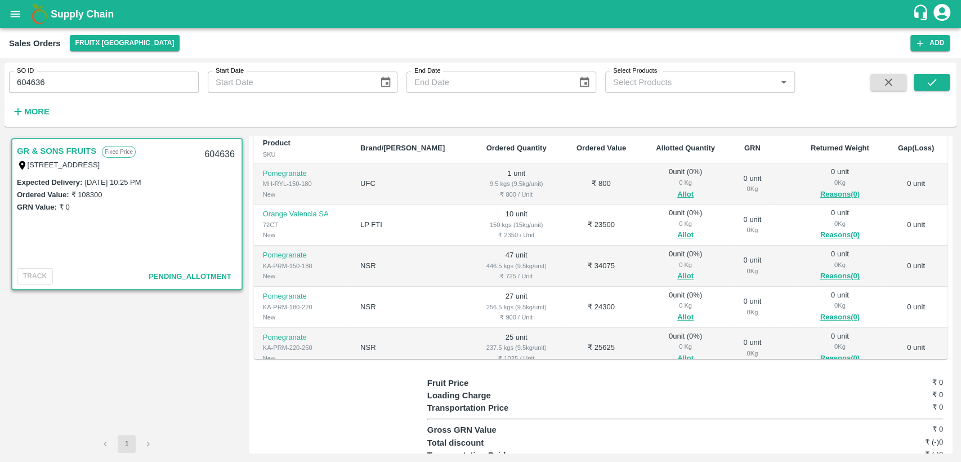
scroll to position [29, 0]
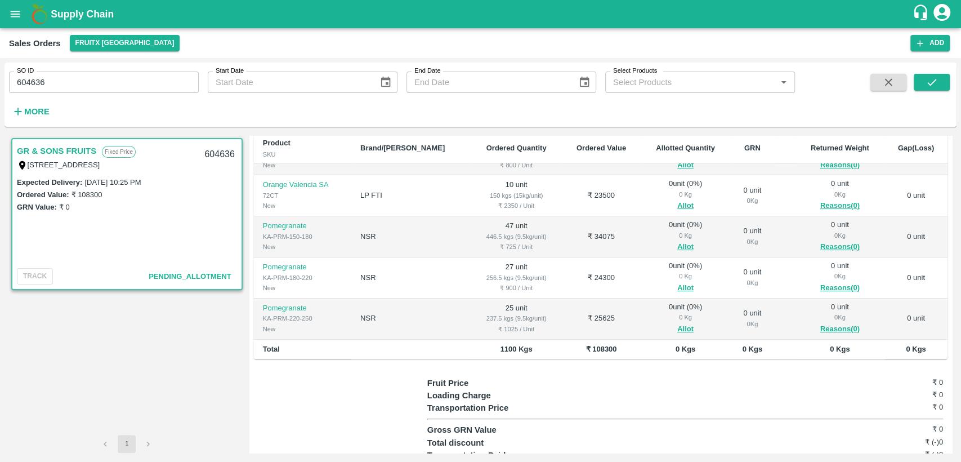
click at [586, 348] on b "₹ 108300" at bounding box center [601, 349] width 31 height 8
copy b "108300"
click at [7, 12] on button "open drawer" at bounding box center [15, 14] width 26 height 26
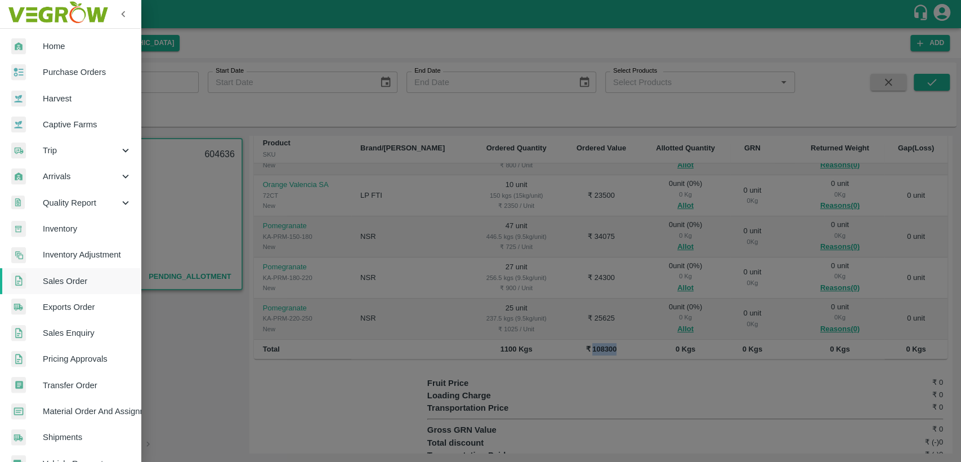
click at [63, 47] on span "Home" at bounding box center [87, 46] width 89 height 12
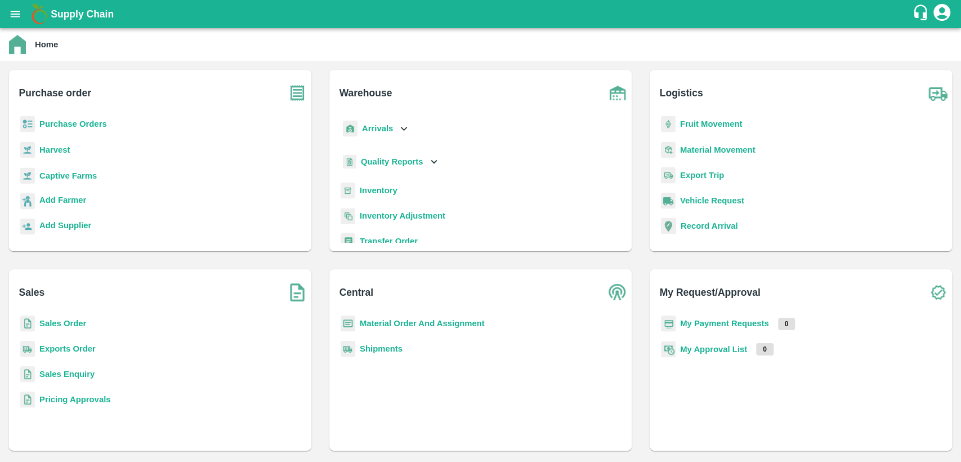
click at [368, 194] on b "Inventory" at bounding box center [379, 190] width 38 height 9
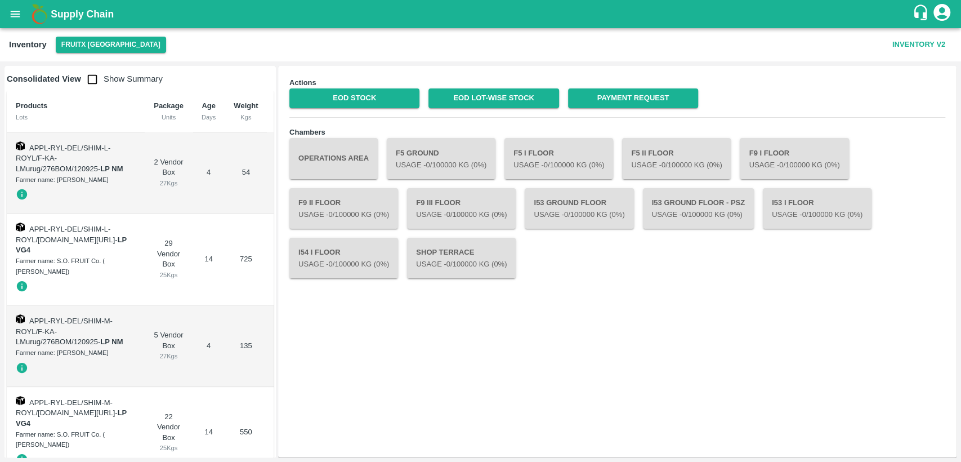
click at [93, 81] on input "checkbox" at bounding box center [92, 79] width 23 height 23
checkbox input "true"
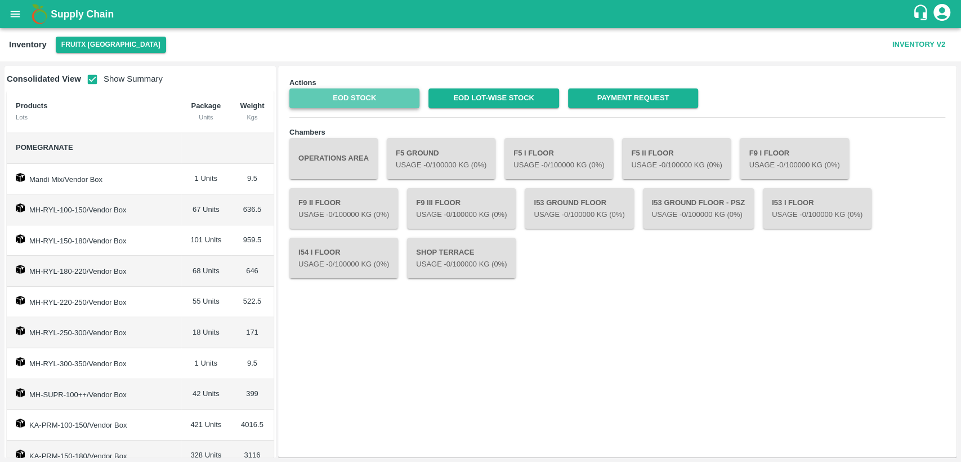
click at [385, 100] on link "EOD Stock" at bounding box center [354, 98] width 130 height 20
click at [488, 100] on link "EOD Lot-wise Stock" at bounding box center [493, 98] width 130 height 20
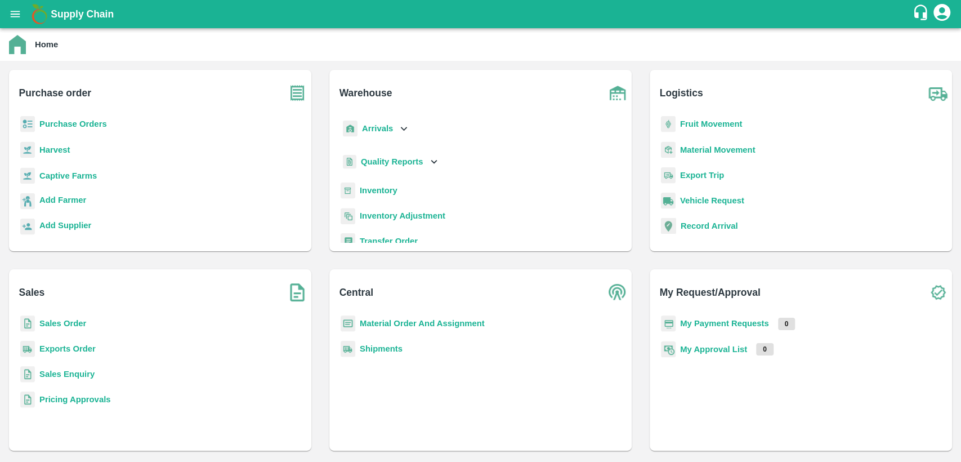
click at [68, 323] on b "Sales Order" at bounding box center [62, 323] width 47 height 9
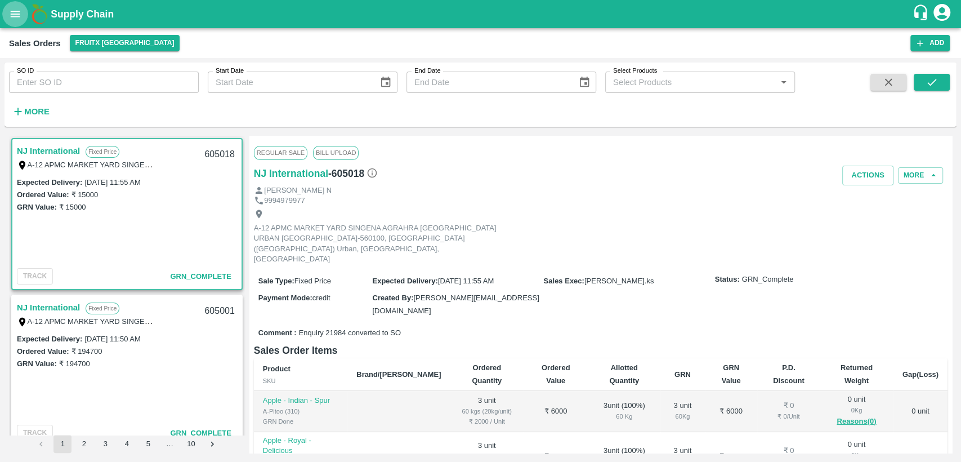
click at [15, 18] on icon "open drawer" at bounding box center [15, 14] width 12 height 12
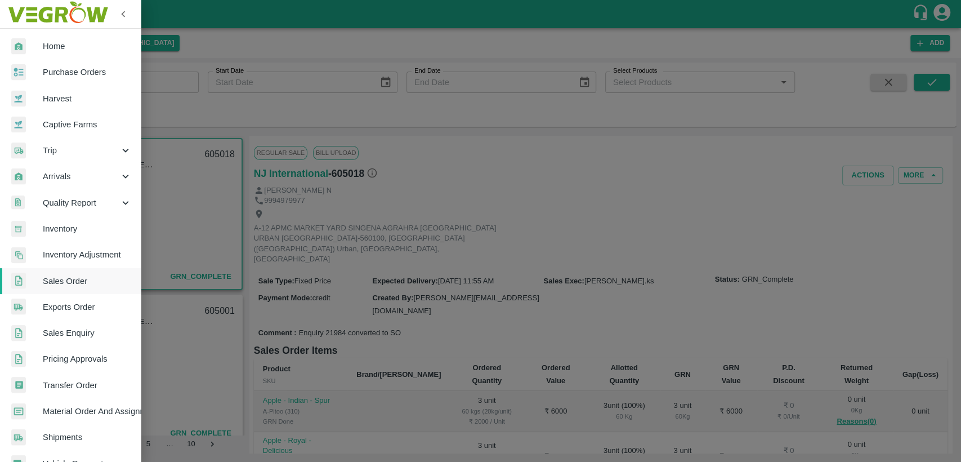
click at [56, 75] on span "Purchase Orders" at bounding box center [87, 72] width 89 height 12
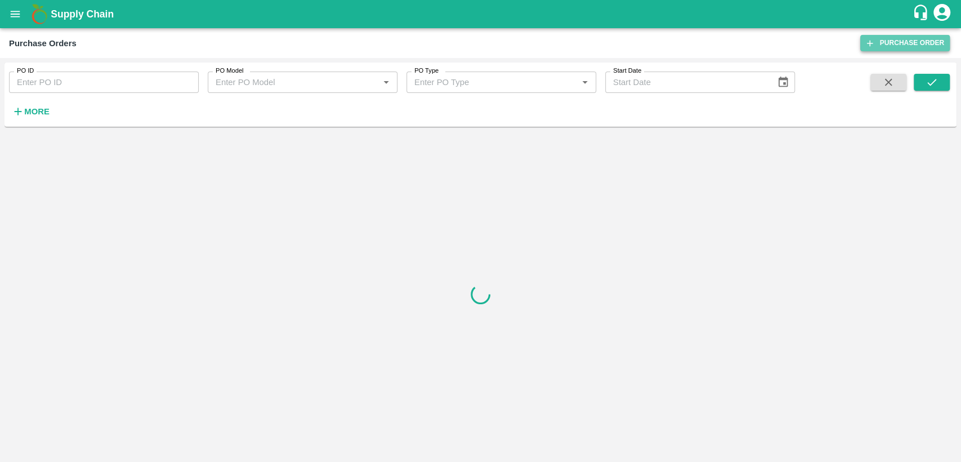
click at [907, 40] on link "Purchase Order" at bounding box center [905, 43] width 90 height 16
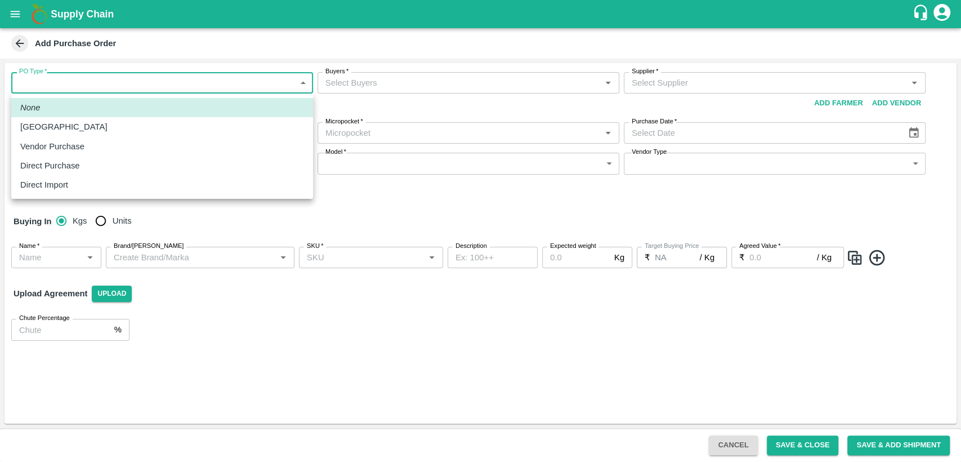
click at [198, 79] on body "Supply Chain Add Purchase Order PO Type   * ​ PO Type Buyers   * Buyers   * Sup…" at bounding box center [480, 231] width 961 height 462
click at [143, 145] on div "Vendor Purchase" at bounding box center [162, 146] width 284 height 12
type input "2"
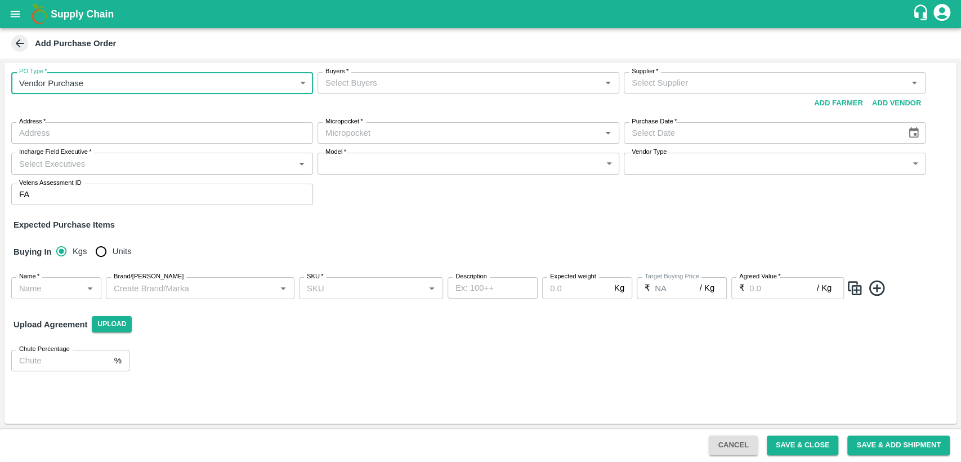
click at [426, 84] on input "Buyers   *" at bounding box center [459, 82] width 276 height 15
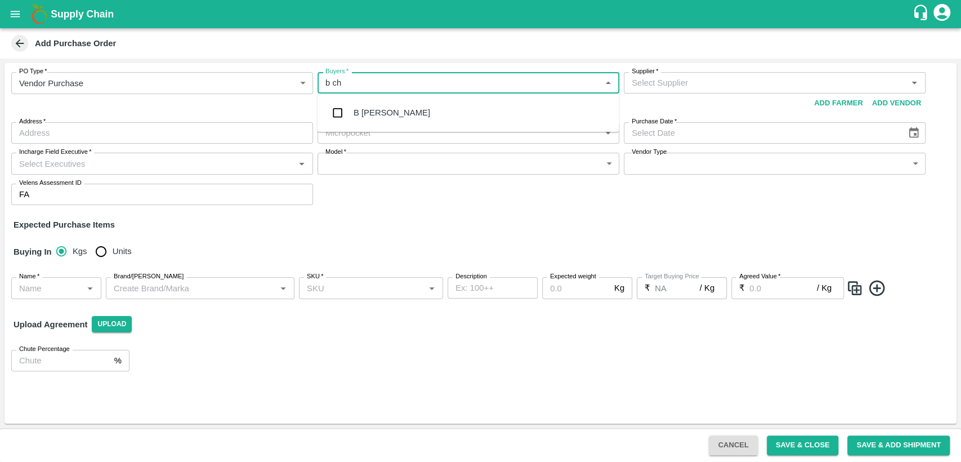
type input "b cha"
click at [423, 118] on div "B [PERSON_NAME]" at bounding box center [469, 112] width 302 height 29
click at [732, 87] on input "Supplier   *" at bounding box center [765, 82] width 276 height 15
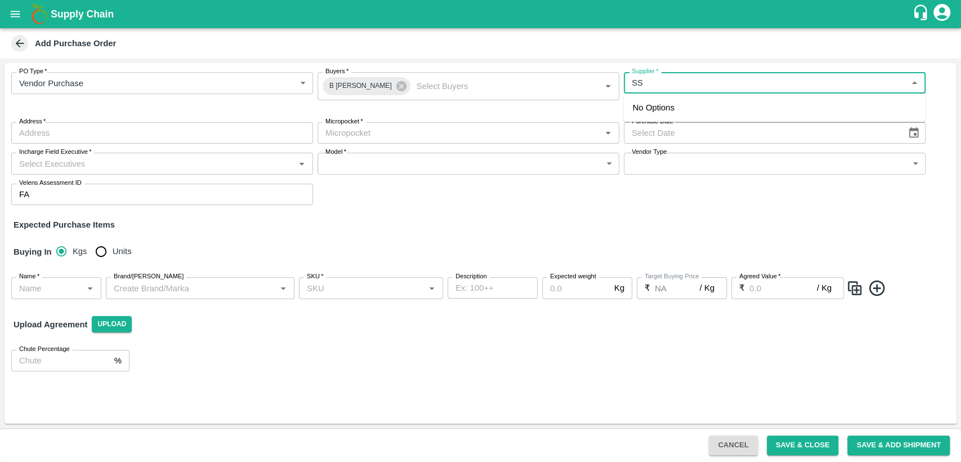
type input "S"
type input "S.S.K"
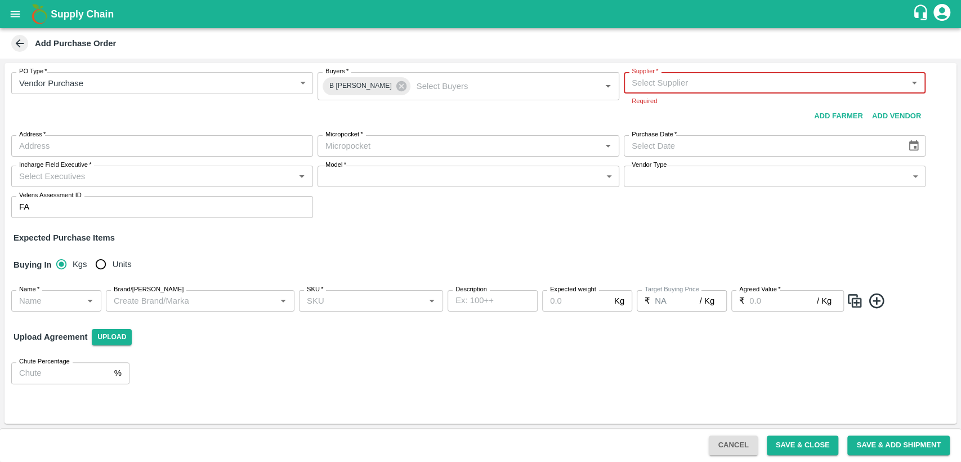
click at [685, 81] on input "Supplier   *" at bounding box center [765, 82] width 276 height 15
paste input "SSK Fresh Fruit pvt ltd"
click at [717, 111] on div "SSK Fresh Fruit Pvt. Ltd.-, [GEOGRAPHIC_DATA]-9791188588(Supplier)" at bounding box center [769, 107] width 273 height 12
type input "SSK Fresh Fruit Pvt. Ltd.-, [GEOGRAPHIC_DATA]-9791188588(Supplier)"
type input ", [GEOGRAPHIC_DATA], [GEOGRAPHIC_DATA], [GEOGRAPHIC_DATA]"
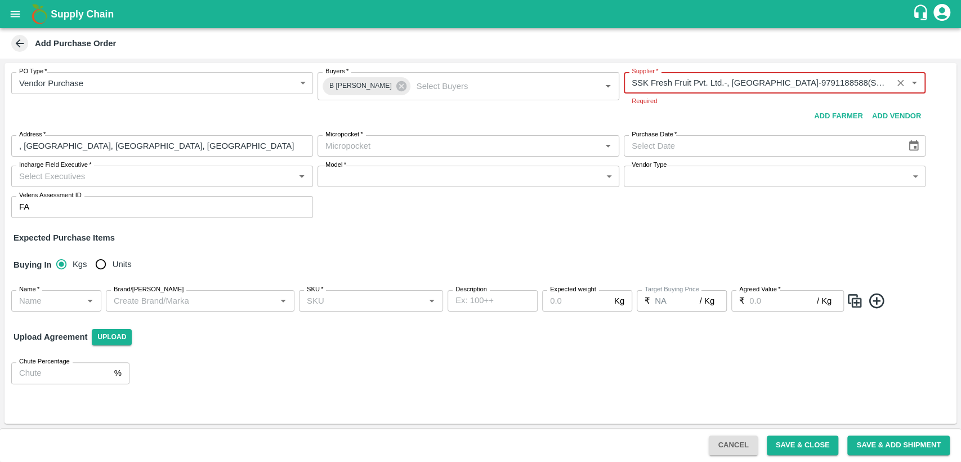
type input "SSK Fresh Fruit Pvt. Ltd.-, [GEOGRAPHIC_DATA]-9791188588(Supplier)"
click at [357, 147] on body "Supply Chain Add Purchase Order PO Type   * Vendor Purchase 2 PO Type Buyers   …" at bounding box center [480, 231] width 961 height 462
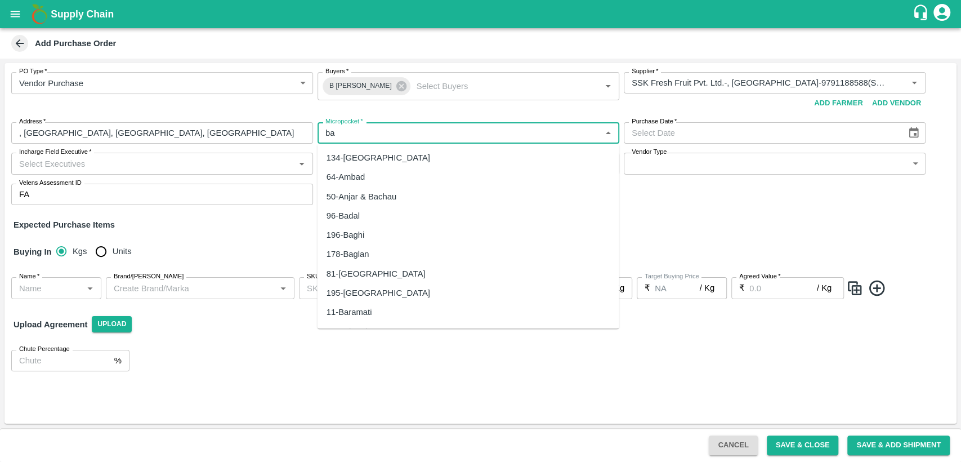
click at [371, 274] on div "81-[GEOGRAPHIC_DATA]" at bounding box center [376, 273] width 99 height 12
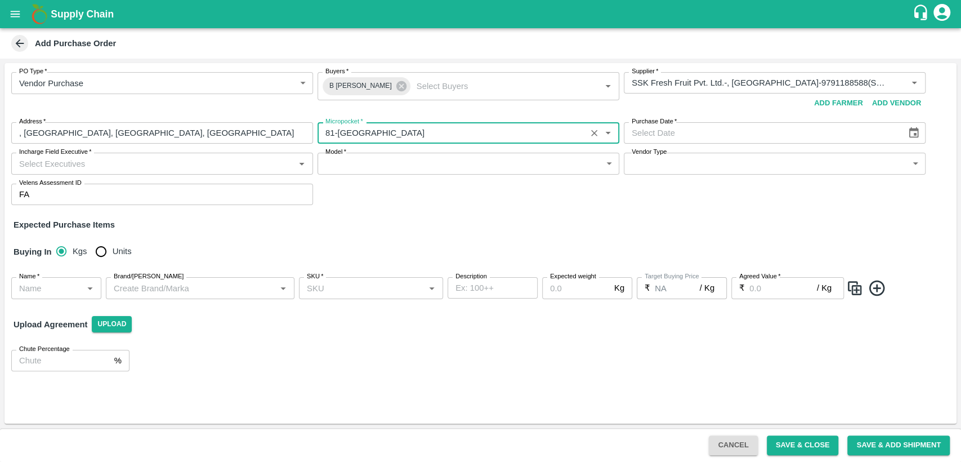
type input "81-[GEOGRAPHIC_DATA]"
type input "DD/MM/YYYY"
click at [694, 138] on input "DD/MM/YYYY" at bounding box center [761, 132] width 275 height 21
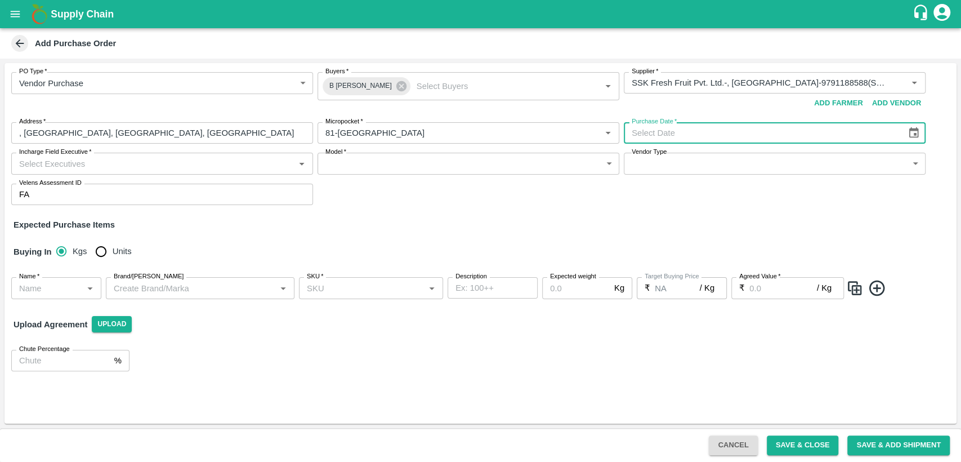
click at [914, 132] on icon "Choose date" at bounding box center [914, 133] width 12 height 12
click at [689, 253] on button "16" at bounding box center [691, 252] width 20 height 20
type input "[DATE]"
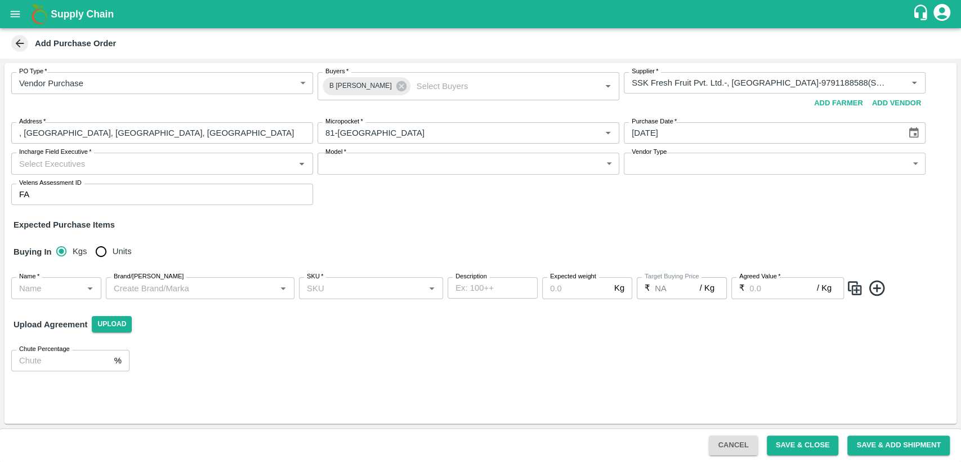
click at [220, 168] on input "Incharge Field Executive   *" at bounding box center [153, 163] width 276 height 15
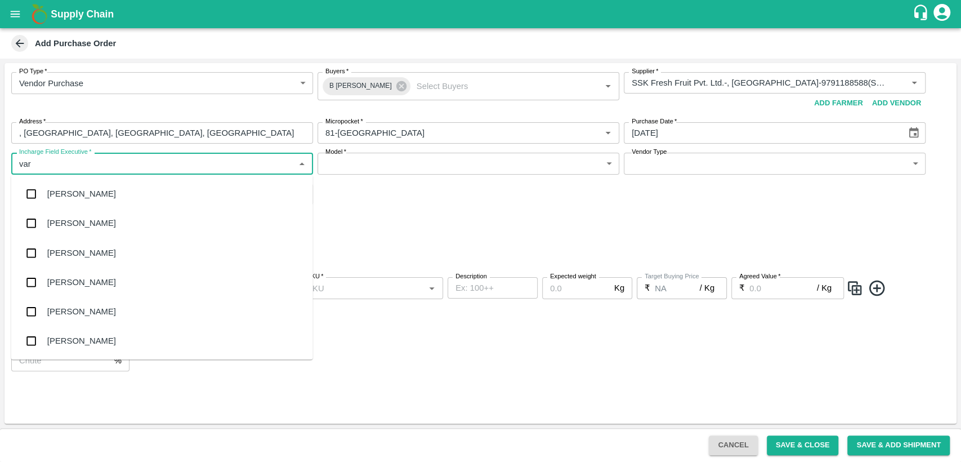
type input "varu"
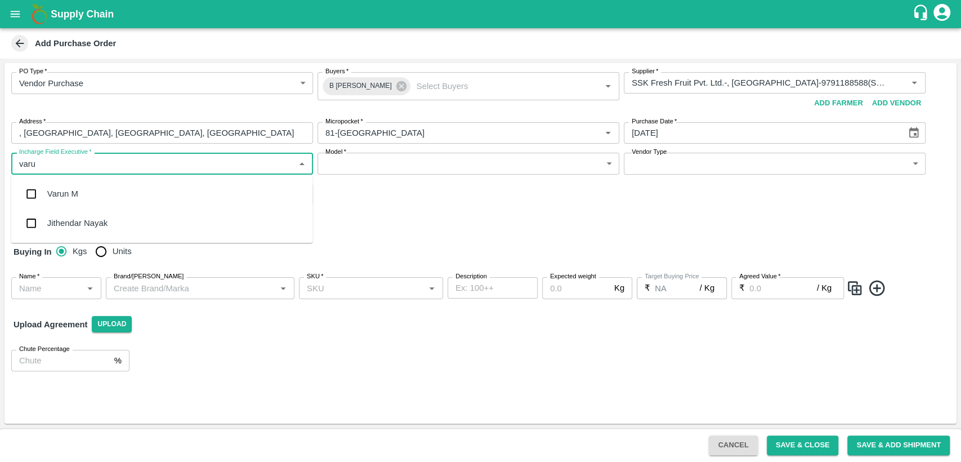
click at [239, 198] on div "Varun M" at bounding box center [162, 193] width 302 height 29
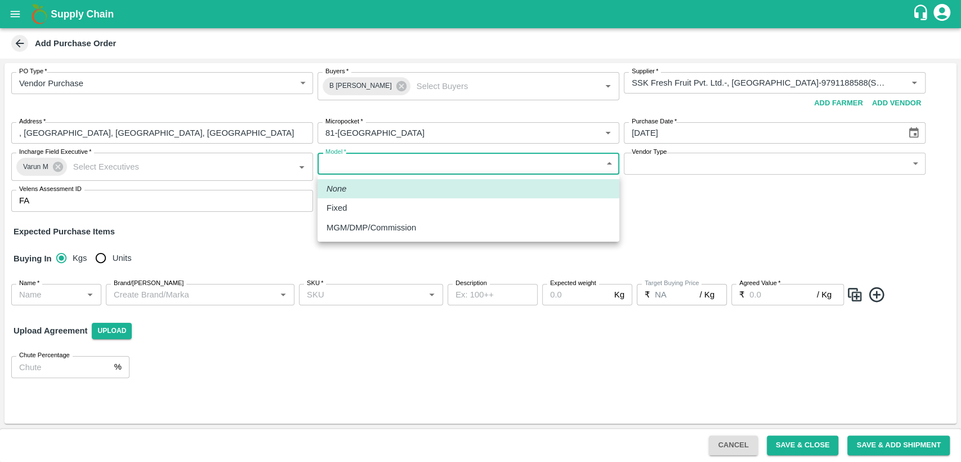
click at [437, 168] on body "Supply Chain Add Purchase Order PO Type   * Vendor Purchase 2 PO Type Buyers   …" at bounding box center [480, 231] width 961 height 462
click at [428, 206] on div "Fixed" at bounding box center [469, 208] width 284 height 12
type input "Fixed"
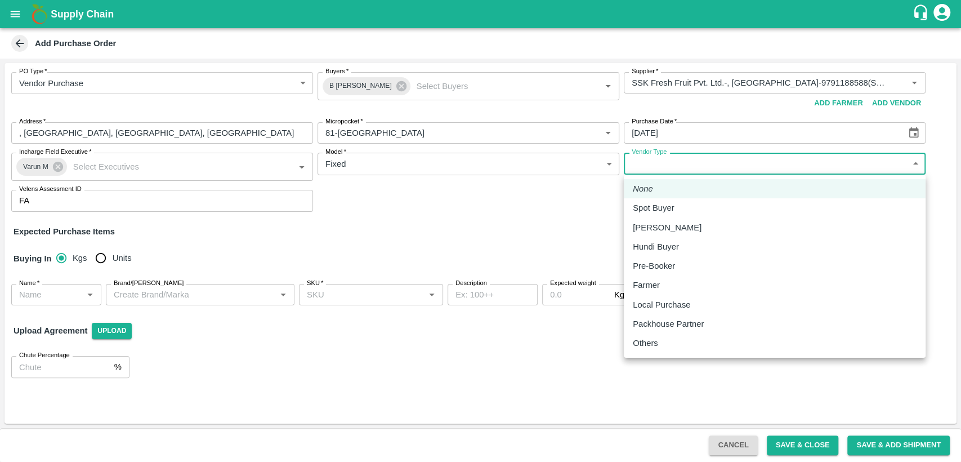
click at [705, 167] on body "Supply Chain Add Purchase Order PO Type   * Vendor Purchase 2 PO Type Buyers   …" at bounding box center [480, 231] width 961 height 462
click at [519, 225] on div at bounding box center [480, 231] width 961 height 462
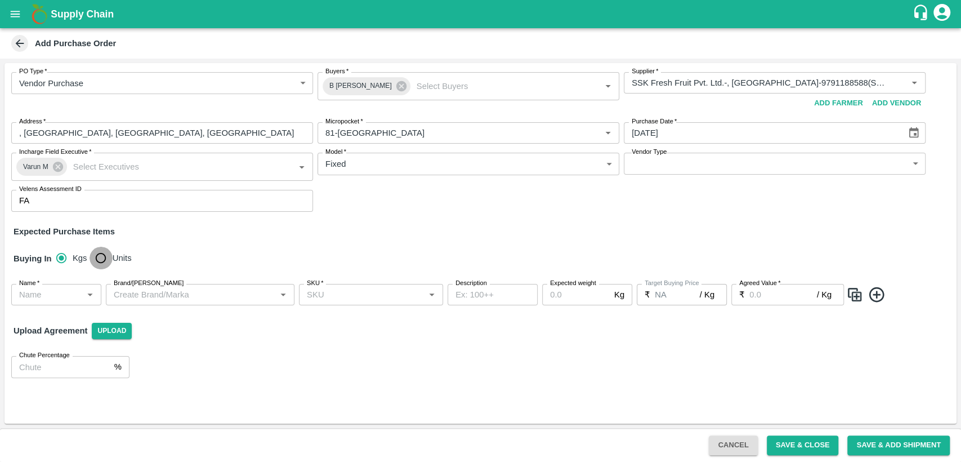
click at [96, 259] on input "Units" at bounding box center [101, 258] width 23 height 23
radio input "true"
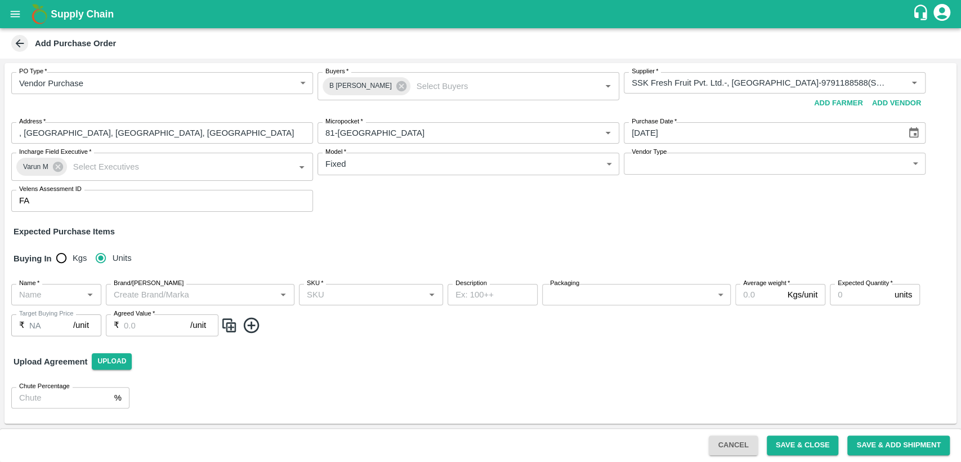
click at [29, 296] on input "Name   *" at bounding box center [47, 294] width 65 height 15
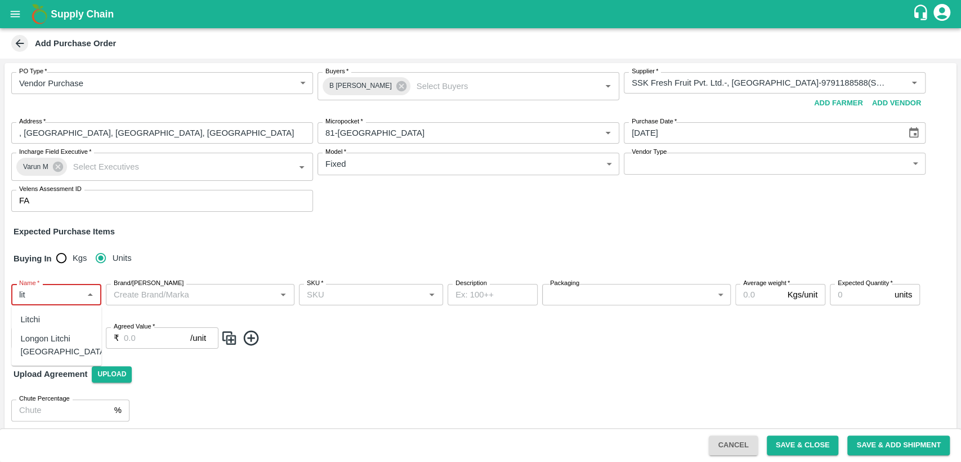
click at [57, 344] on div "Longon Litchi [GEOGRAPHIC_DATA]" at bounding box center [63, 345] width 87 height 25
type input "Longon Litchi [GEOGRAPHIC_DATA]"
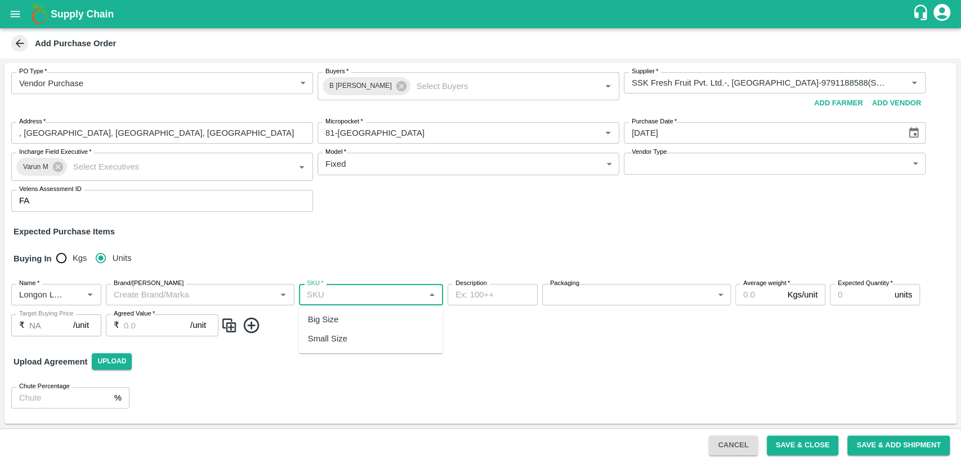
click at [319, 296] on input "SKU   *" at bounding box center [361, 294] width 119 height 15
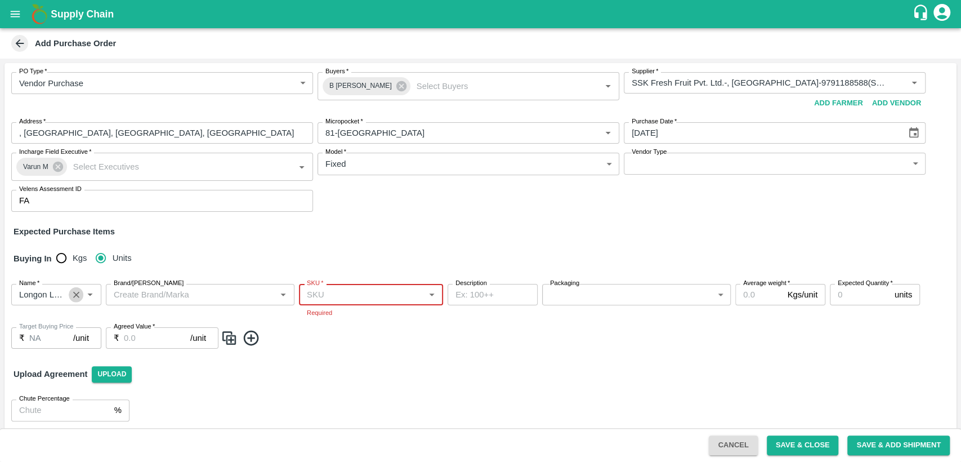
click at [77, 294] on icon "Clear" at bounding box center [76, 295] width 6 height 6
type input "l"
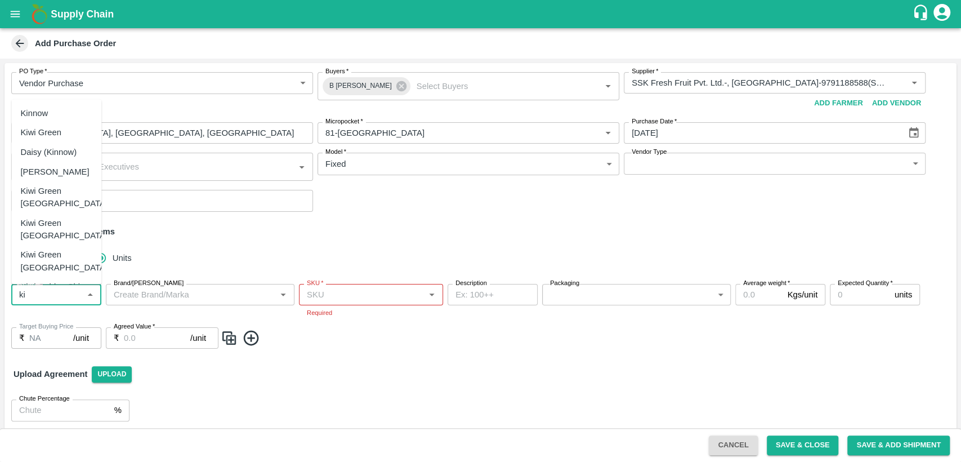
type input "k"
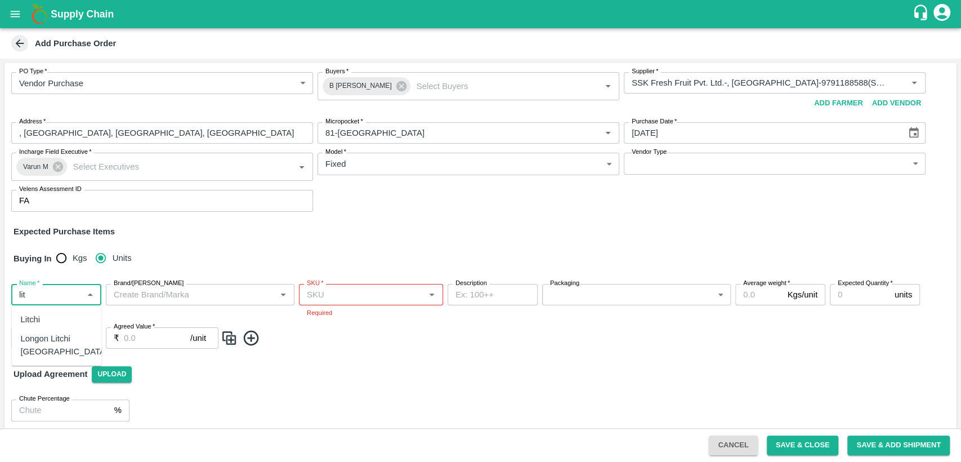
click at [64, 314] on div "Litchi" at bounding box center [56, 319] width 90 height 19
type input "Litchi"
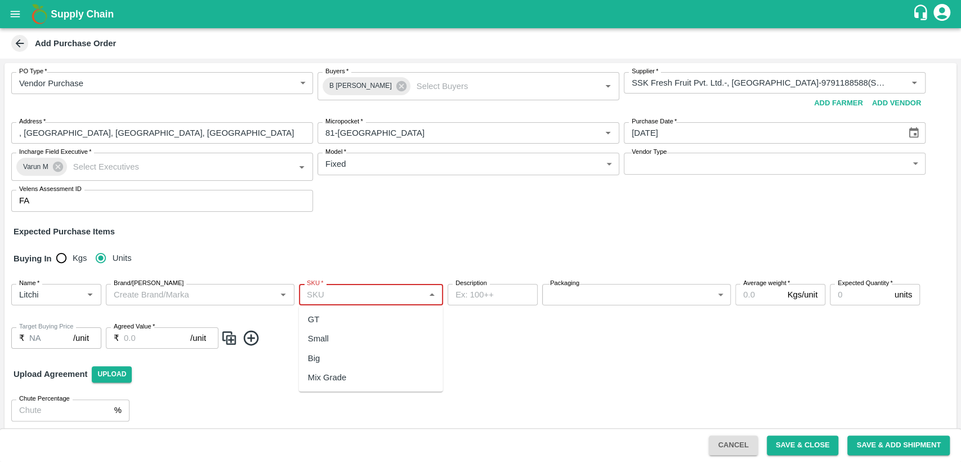
click at [341, 292] on input "SKU   *" at bounding box center [361, 294] width 119 height 15
click at [597, 344] on span at bounding box center [586, 338] width 731 height 19
click at [401, 294] on input "SKU   *" at bounding box center [361, 294] width 119 height 15
click at [592, 300] on body "Supply Chain Add Purchase Order PO Type   * Vendor Purchase 2 PO Type Buyers   …" at bounding box center [480, 231] width 961 height 462
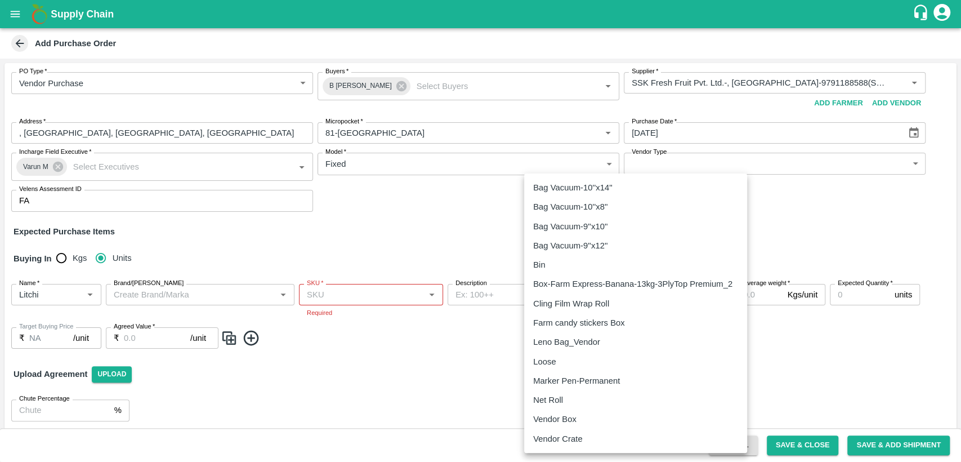
click at [567, 421] on p "Vendor Box" at bounding box center [554, 419] width 43 height 12
type input "276"
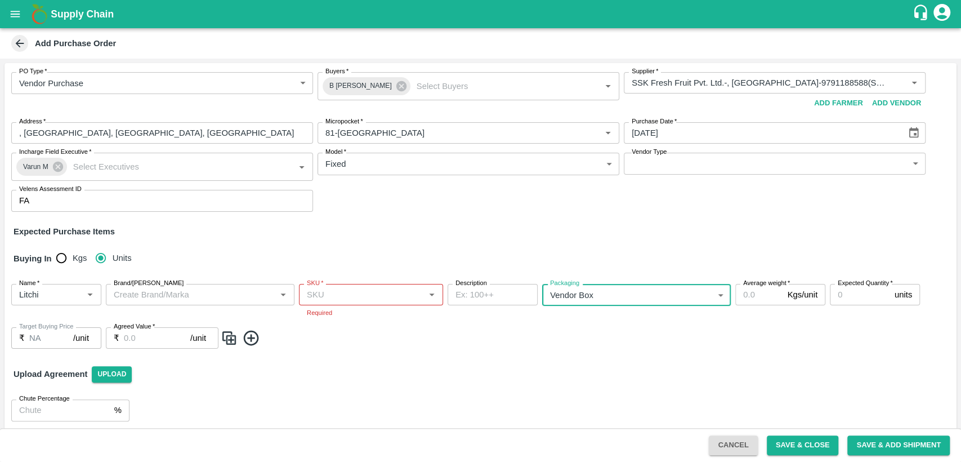
click at [260, 295] on input "Brand/[PERSON_NAME]" at bounding box center [190, 294] width 163 height 15
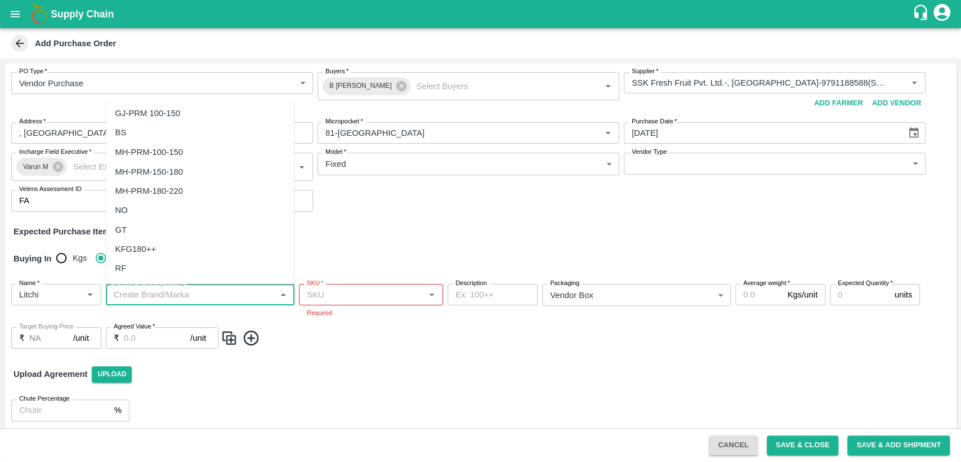
click at [386, 359] on div "Upload Agreement Upload" at bounding box center [481, 374] width 952 height 33
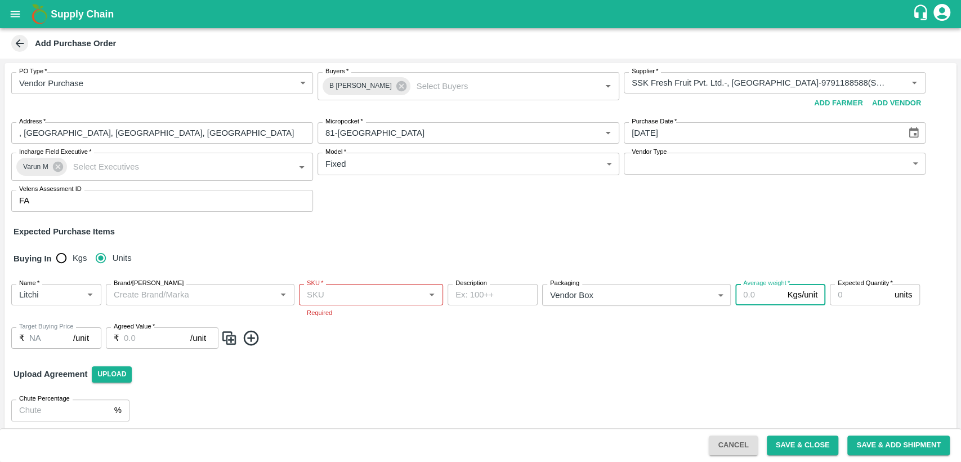
click at [762, 291] on input "Average weight   *" at bounding box center [758, 294] width 47 height 21
type input "11.5"
type input "300"
click at [145, 338] on input "Agreed Value   *" at bounding box center [157, 337] width 66 height 21
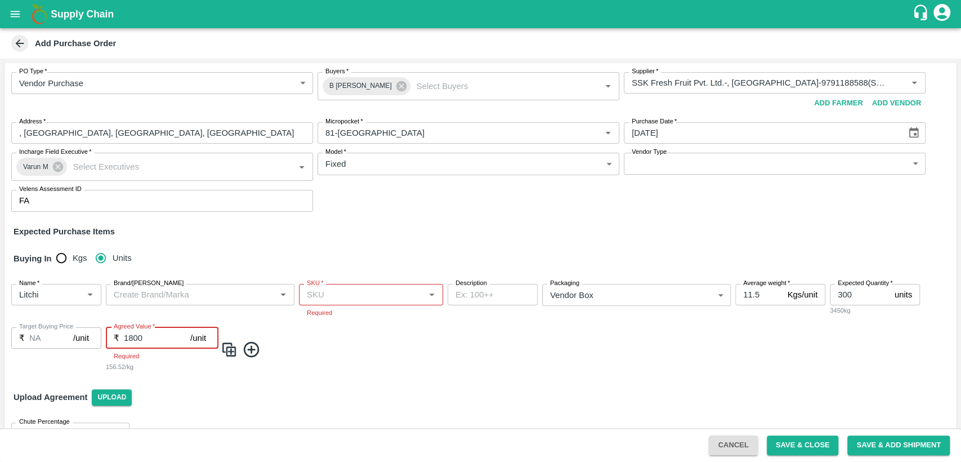
type input "1800"
click at [375, 359] on div "Name   * Name   * Brand/[PERSON_NAME]/[PERSON_NAME]   * SKU   * Required Descri…" at bounding box center [481, 328] width 952 height 106
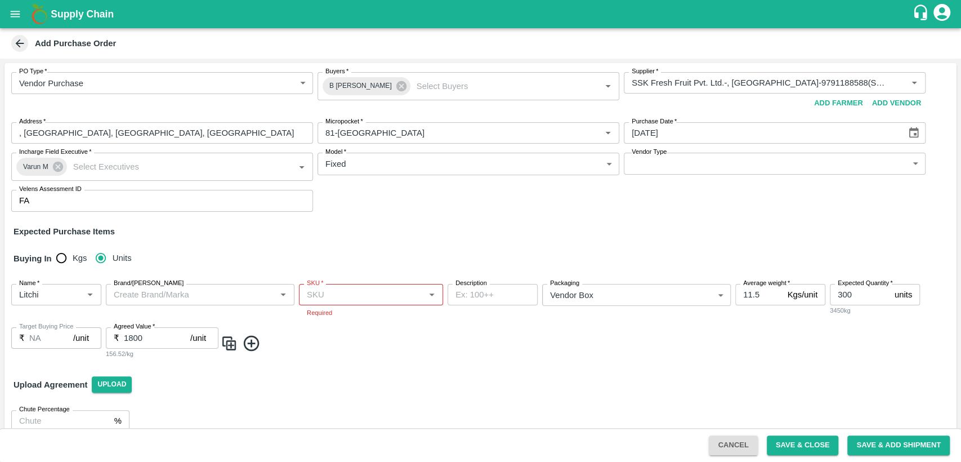
click at [230, 345] on img at bounding box center [229, 343] width 17 height 19
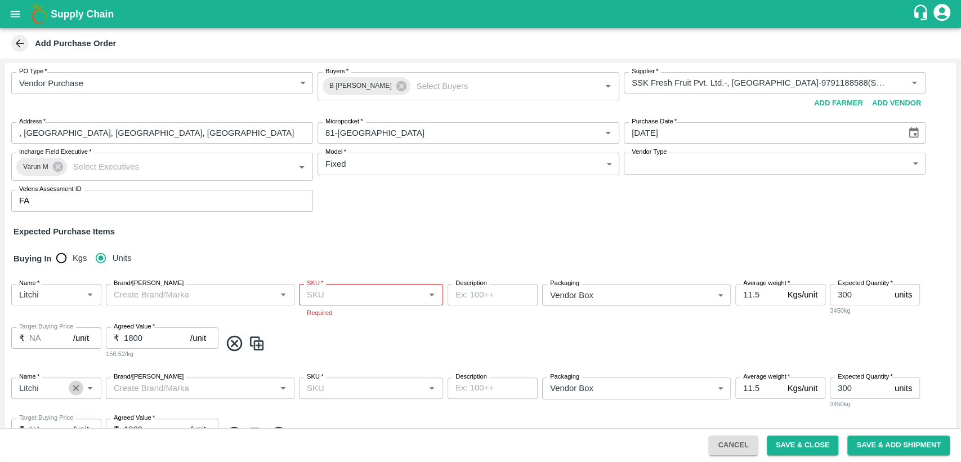
click at [73, 389] on icon "Clear" at bounding box center [76, 388] width 11 height 11
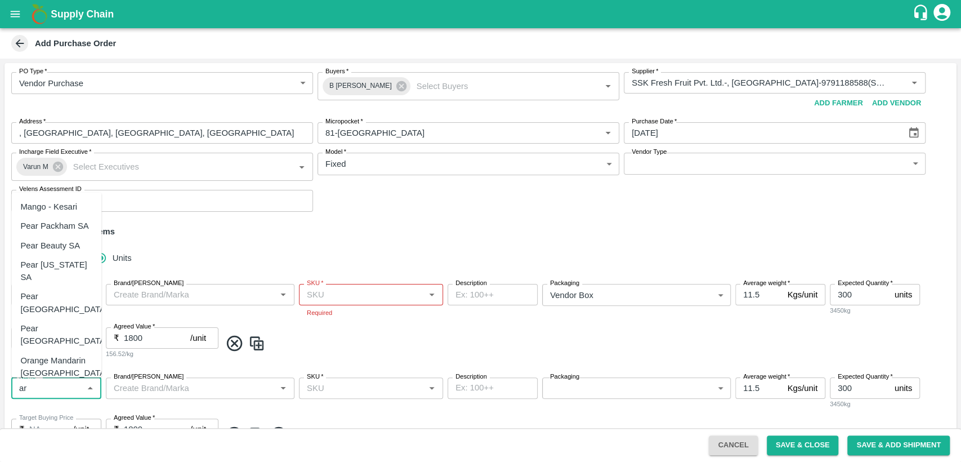
type input "a"
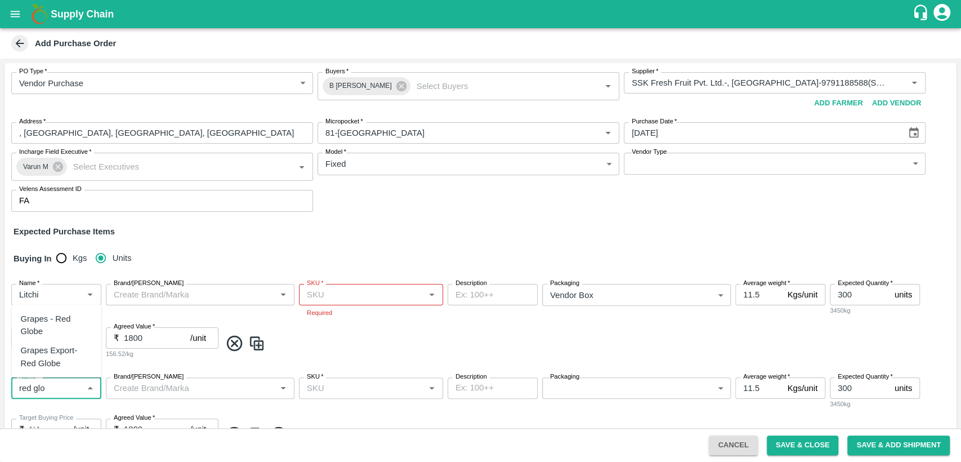
click at [59, 329] on div "Grapes - Red Globe" at bounding box center [56, 325] width 72 height 25
type input "Grapes - Red Globe"
click at [373, 387] on input "SKU   *" at bounding box center [361, 388] width 119 height 15
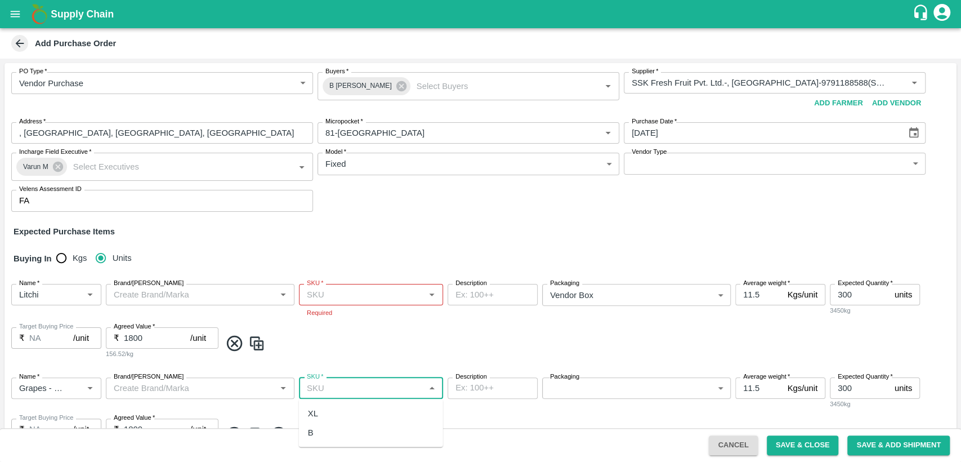
click at [364, 434] on div "B" at bounding box center [371, 432] width 144 height 19
type input "B"
click at [590, 391] on body "Supply Chain Add Purchase Order PO Type   * Vendor Purchase 2 PO Type Buyers   …" at bounding box center [480, 231] width 961 height 462
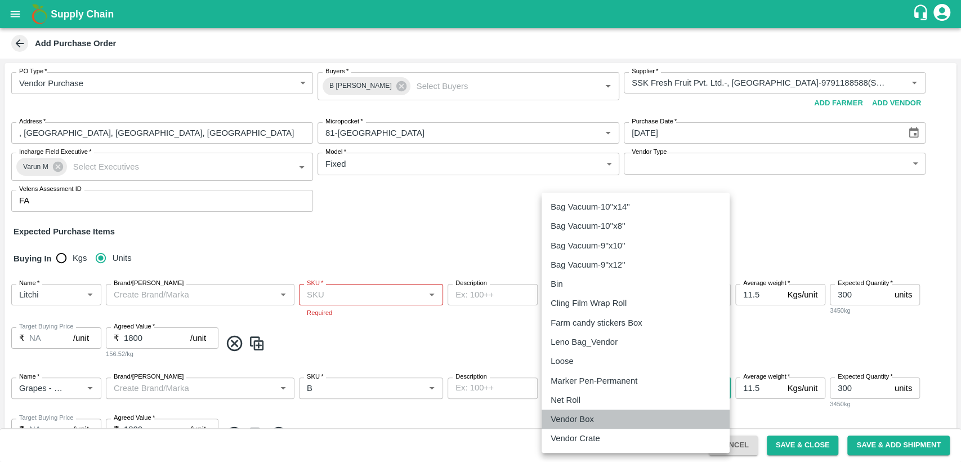
click at [590, 417] on p "Vendor Box" at bounding box center [572, 419] width 43 height 12
type input "276"
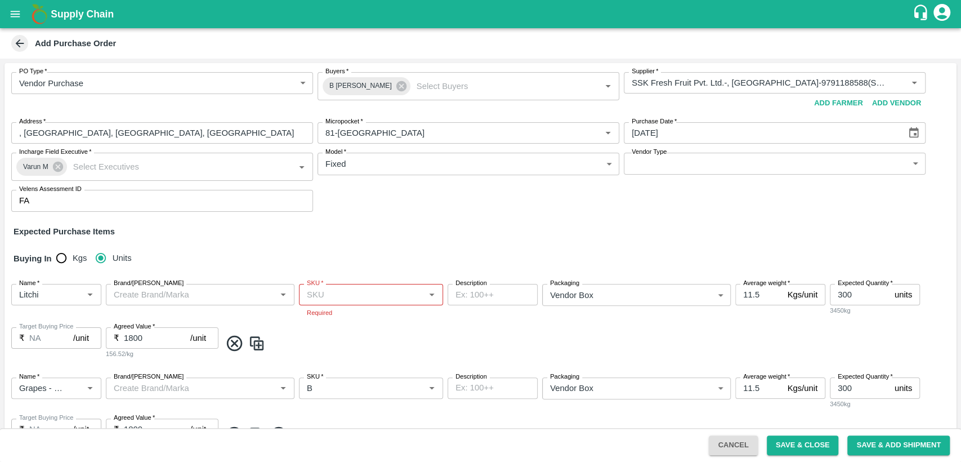
click at [586, 334] on span at bounding box center [586, 343] width 731 height 19
drag, startPoint x: 754, startPoint y: 388, endPoint x: 734, endPoint y: 389, distance: 19.7
click at [735, 389] on input "11.5" at bounding box center [758, 387] width 47 height 21
type input "6"
type input "200"
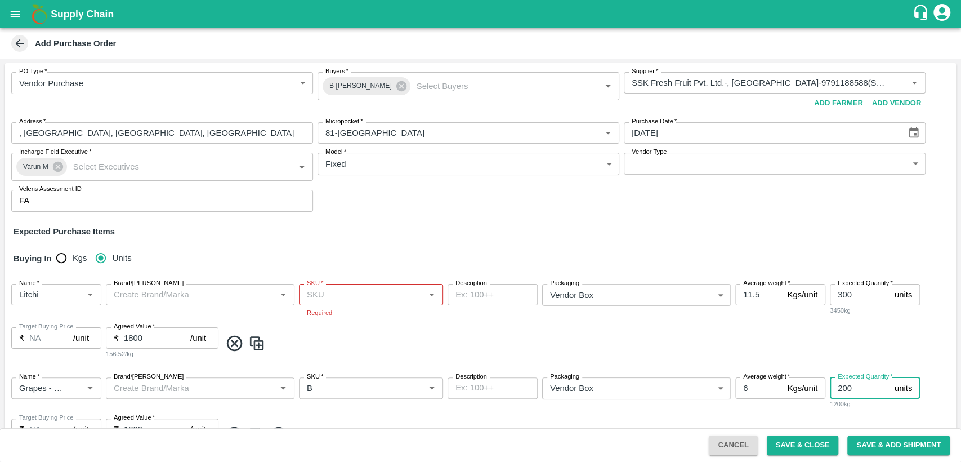
click at [569, 345] on span at bounding box center [586, 343] width 731 height 19
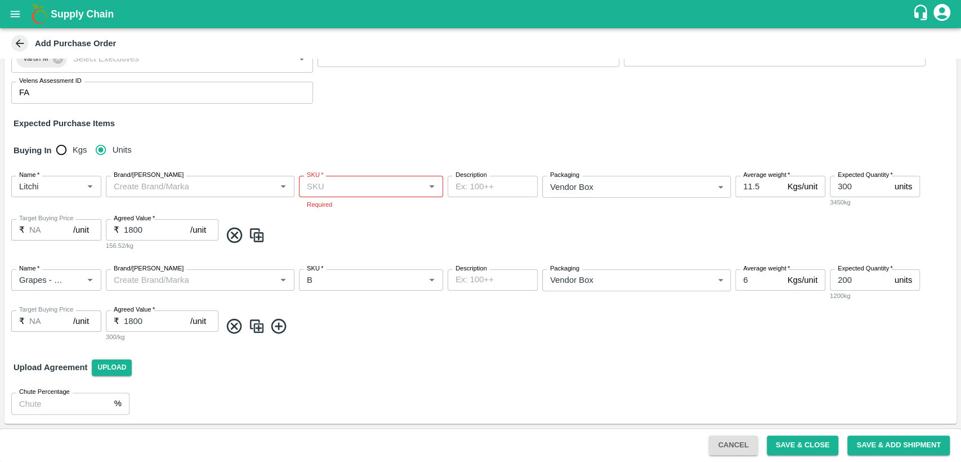
click at [139, 316] on input "1800" at bounding box center [157, 320] width 66 height 21
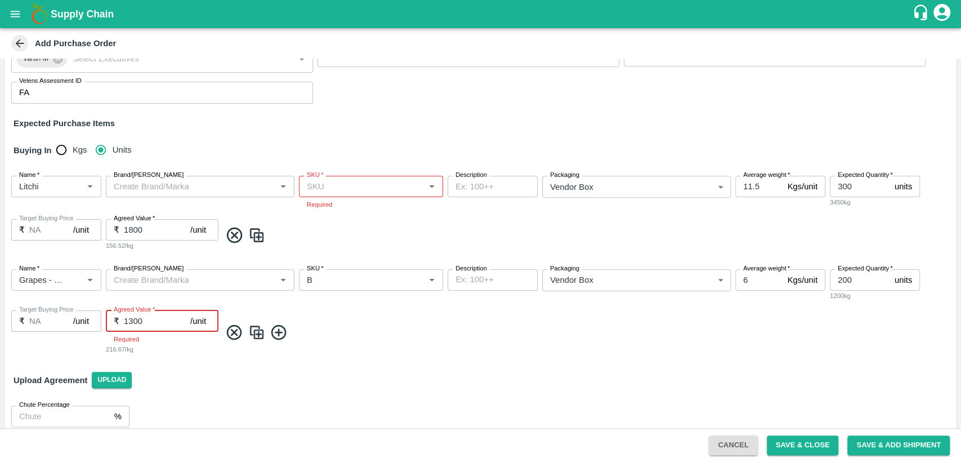
type input "1300"
click at [355, 334] on span at bounding box center [586, 332] width 731 height 19
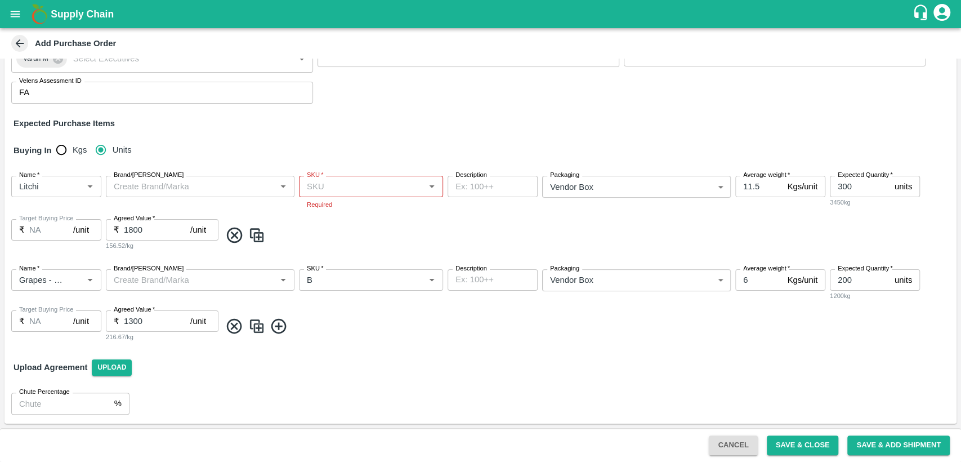
click at [258, 326] on img at bounding box center [256, 326] width 17 height 19
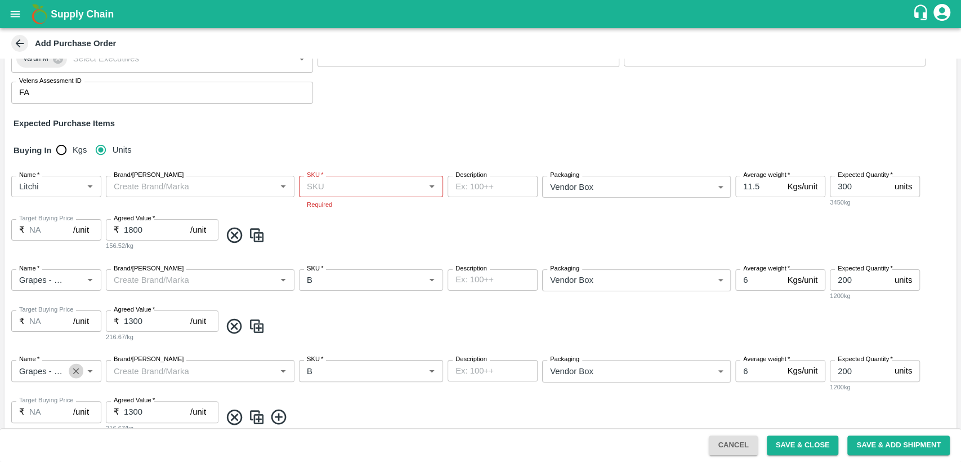
click at [77, 373] on icon "Clear" at bounding box center [76, 370] width 11 height 11
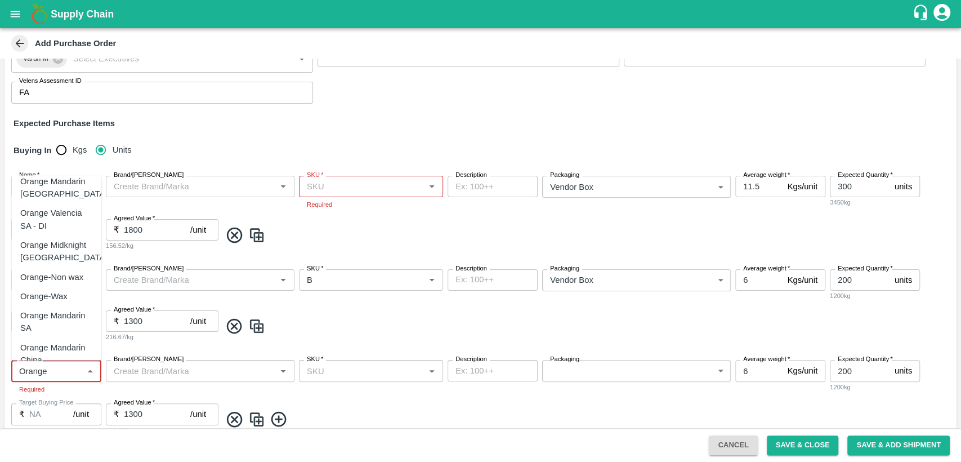
scroll to position [176, 0]
click at [62, 340] on div "Orange Mandarin China" at bounding box center [56, 352] width 72 height 25
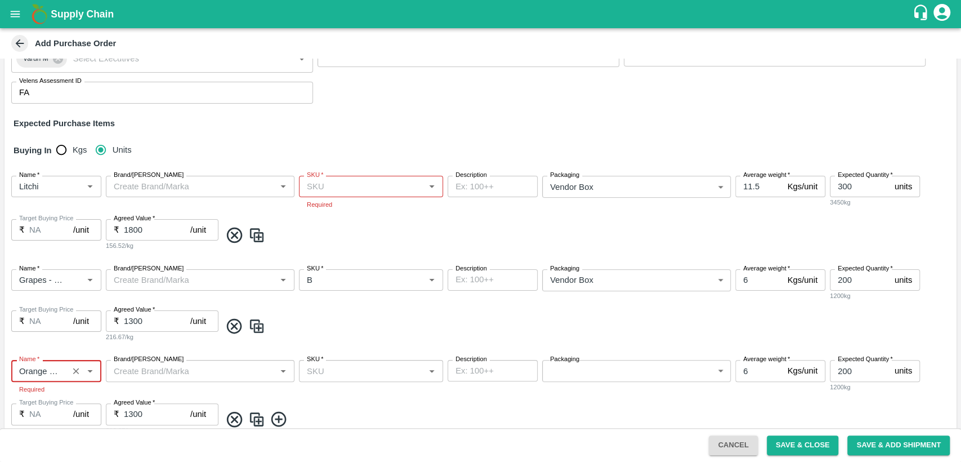
click at [331, 370] on input "SKU   *" at bounding box center [361, 370] width 119 height 15
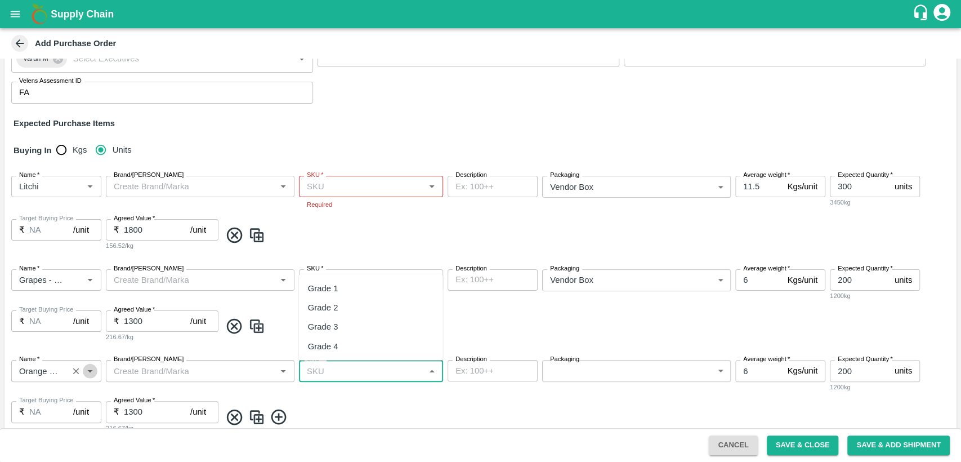
drag, startPoint x: 88, startPoint y: 370, endPoint x: 35, endPoint y: 374, distance: 53.0
click at [89, 370] on icon "Open" at bounding box center [89, 371] width 5 height 3
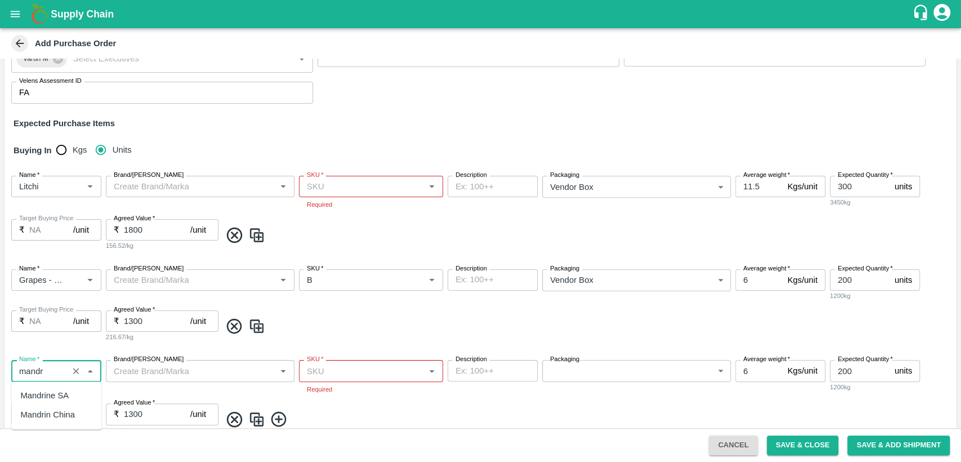
scroll to position [0, 0]
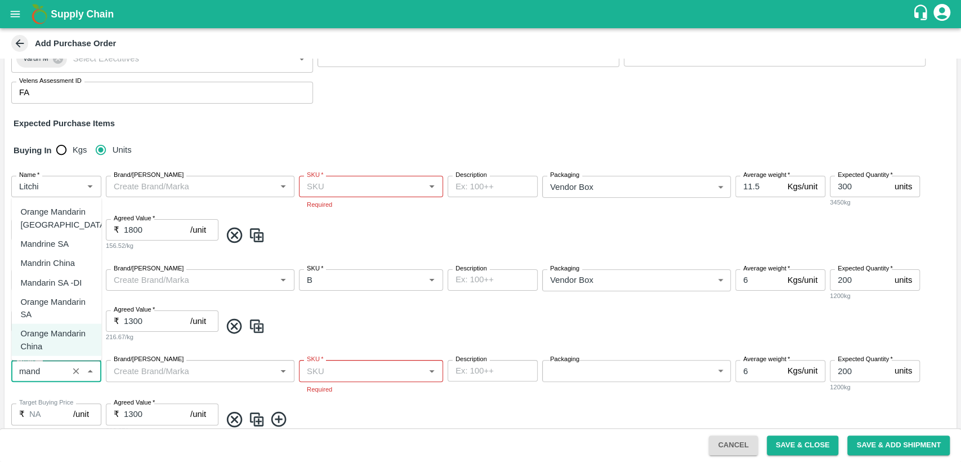
click at [63, 307] on div "Orange Mandarin SA" at bounding box center [56, 307] width 72 height 25
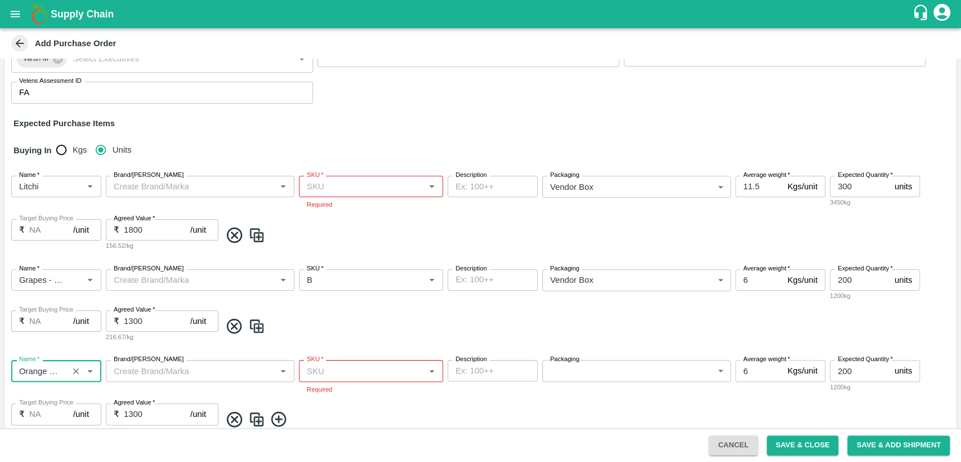
type input "Orange Mandarin SA"
click at [328, 374] on input "SKU   *" at bounding box center [361, 370] width 119 height 15
click at [352, 298] on div "Grade 2" at bounding box center [371, 307] width 144 height 19
type input "Grade 2"
click at [329, 191] on input "SKU   *" at bounding box center [361, 186] width 119 height 15
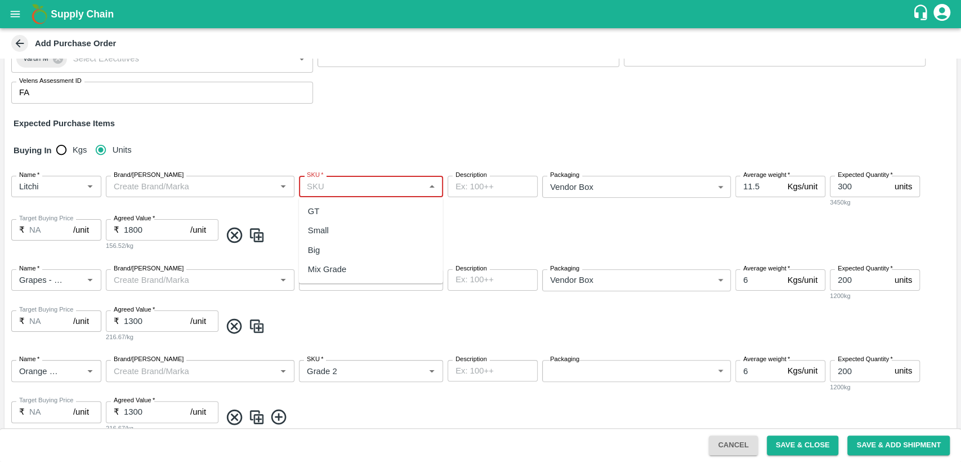
click at [338, 268] on div "Mix Grade" at bounding box center [327, 269] width 38 height 12
type input "Mix Grade"
click at [367, 305] on div "Name   * Name   * Brand/[PERSON_NAME]/[PERSON_NAME]   * SKU   * Description x D…" at bounding box center [481, 305] width 952 height 91
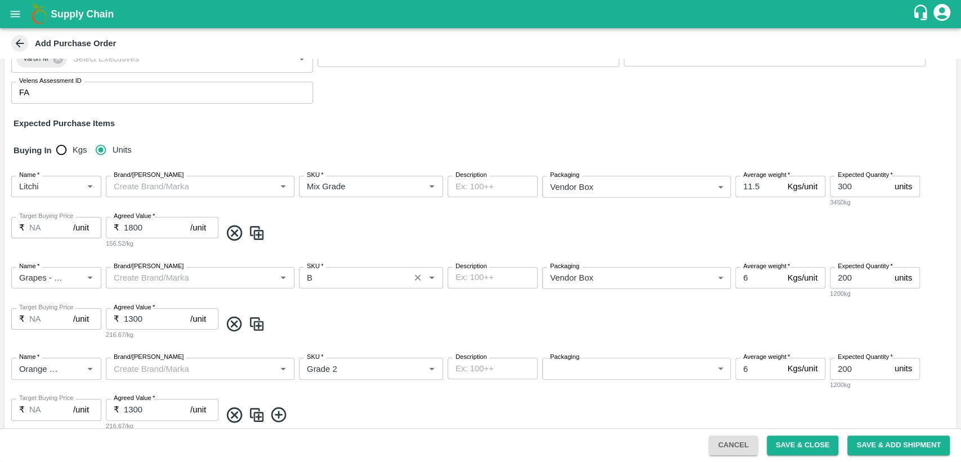
click at [315, 278] on input "SKU   *" at bounding box center [354, 277] width 104 height 15
click at [483, 313] on div "Name   * Name   * Brand/[PERSON_NAME]/[PERSON_NAME]   * SKU   * Description x D…" at bounding box center [481, 303] width 952 height 91
click at [744, 369] on input "6" at bounding box center [758, 368] width 47 height 21
type input "10"
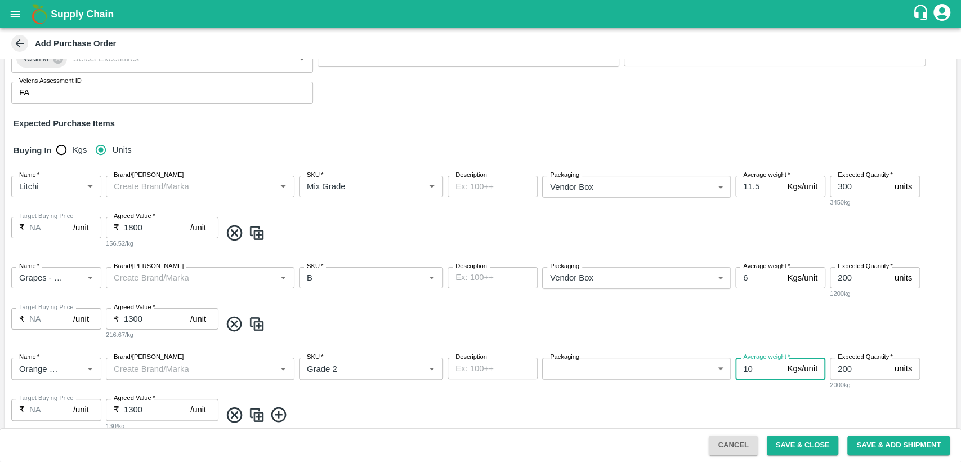
click at [704, 406] on span at bounding box center [586, 414] width 731 height 19
click at [842, 372] on input "200" at bounding box center [860, 368] width 60 height 21
type input "120"
click at [127, 408] on input "1300" at bounding box center [157, 409] width 66 height 21
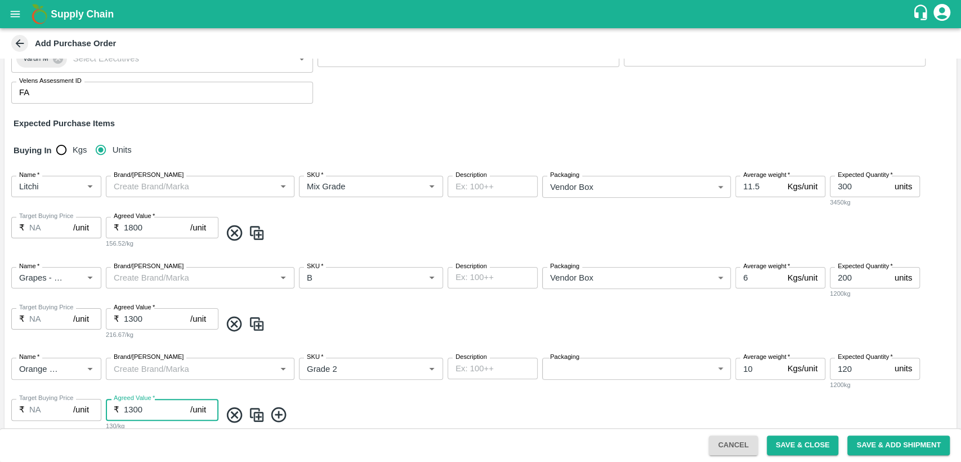
click at [130, 407] on input "1300" at bounding box center [157, 409] width 66 height 21
type input "1750"
click at [333, 416] on span at bounding box center [586, 414] width 731 height 19
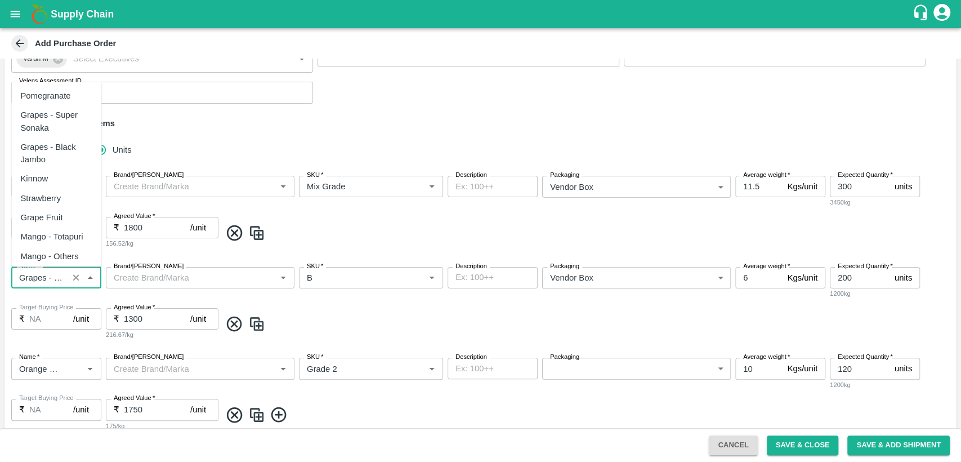
click at [44, 276] on input "Name   *" at bounding box center [40, 277] width 50 height 15
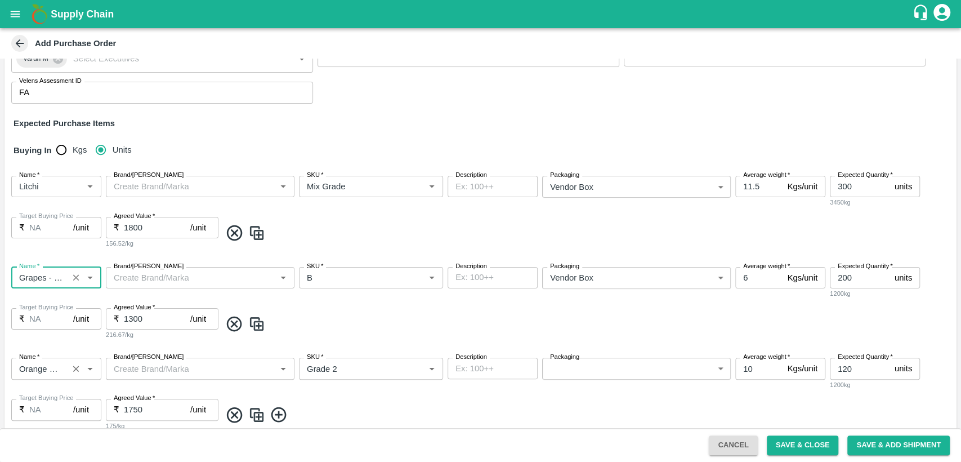
click at [43, 365] on input "Name   *" at bounding box center [40, 368] width 50 height 15
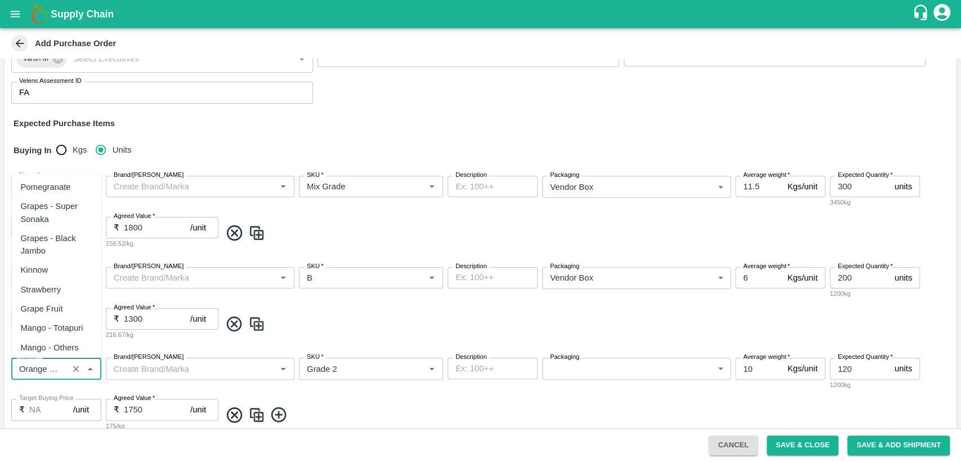
scroll to position [6252, 0]
click at [30, 188] on input "Name   *" at bounding box center [40, 186] width 50 height 15
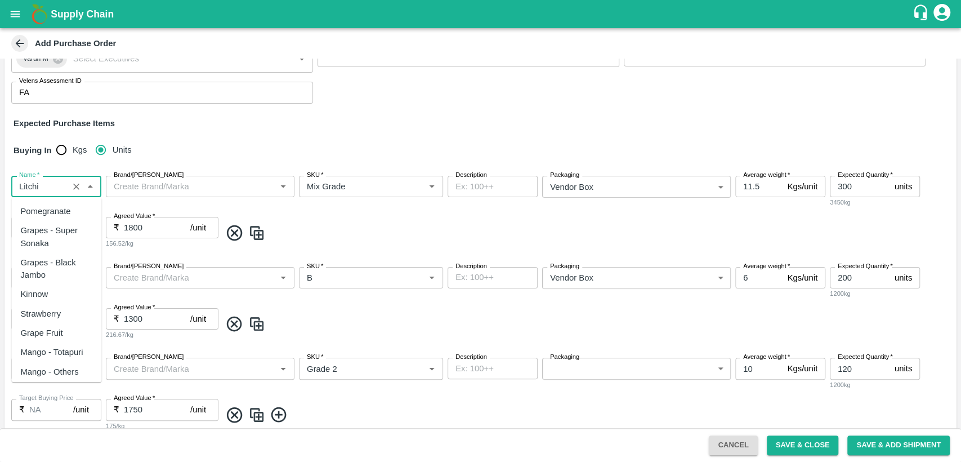
scroll to position [223, 0]
click at [885, 447] on button "Save & Add Shipment" at bounding box center [898, 445] width 102 height 20
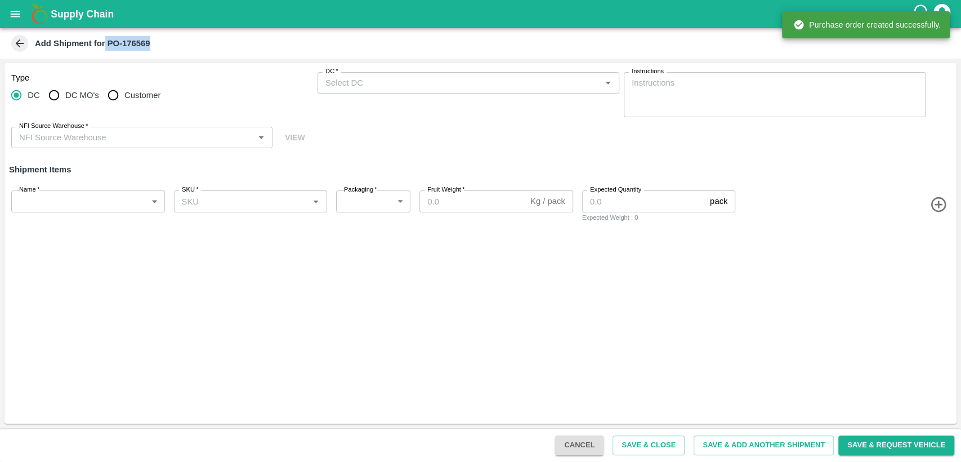
drag, startPoint x: 107, startPoint y: 42, endPoint x: 164, endPoint y: 43, distance: 56.9
click at [164, 43] on div "Add Shipment for PO-176569" at bounding box center [479, 43] width 941 height 17
copy b "PO-176569"
